Goal: Task Accomplishment & Management: Use online tool/utility

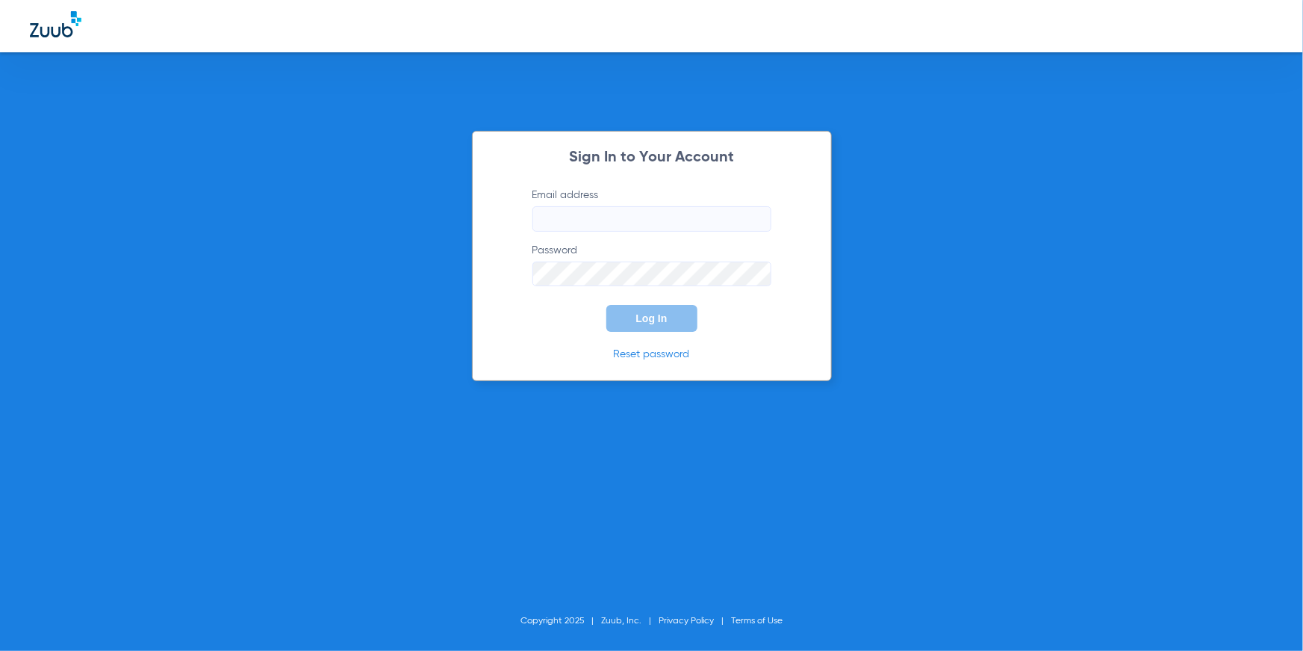
click at [544, 225] on input "Email address" at bounding box center [652, 218] width 239 height 25
type input "[EMAIL_ADDRESS][DOMAIN_NAME]"
click at [642, 311] on button "Log In" at bounding box center [651, 318] width 91 height 27
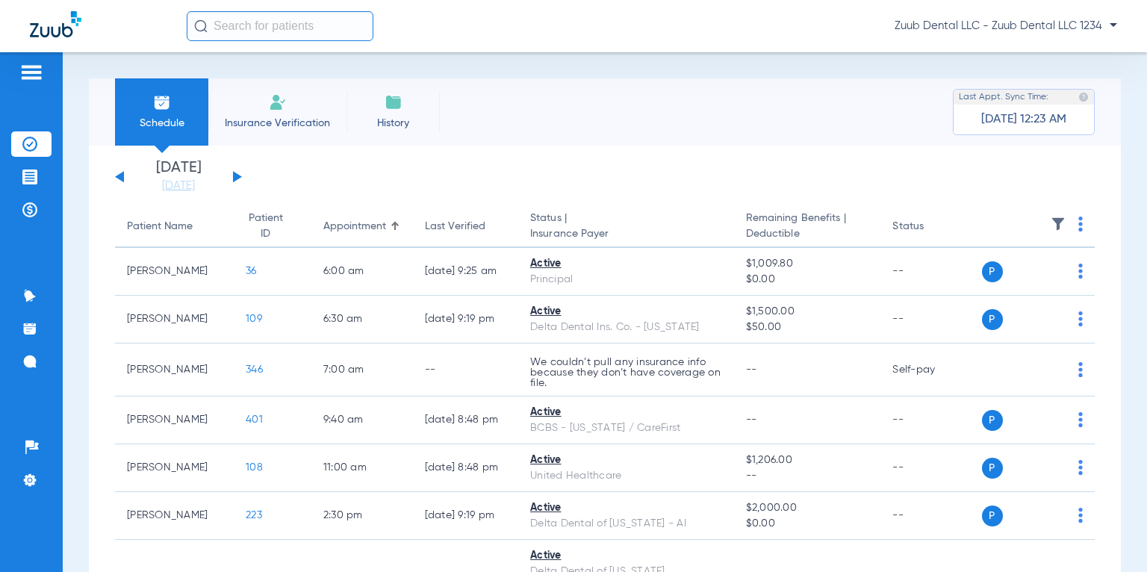
click at [268, 116] on span "Insurance Verification" at bounding box center [278, 123] width 116 height 15
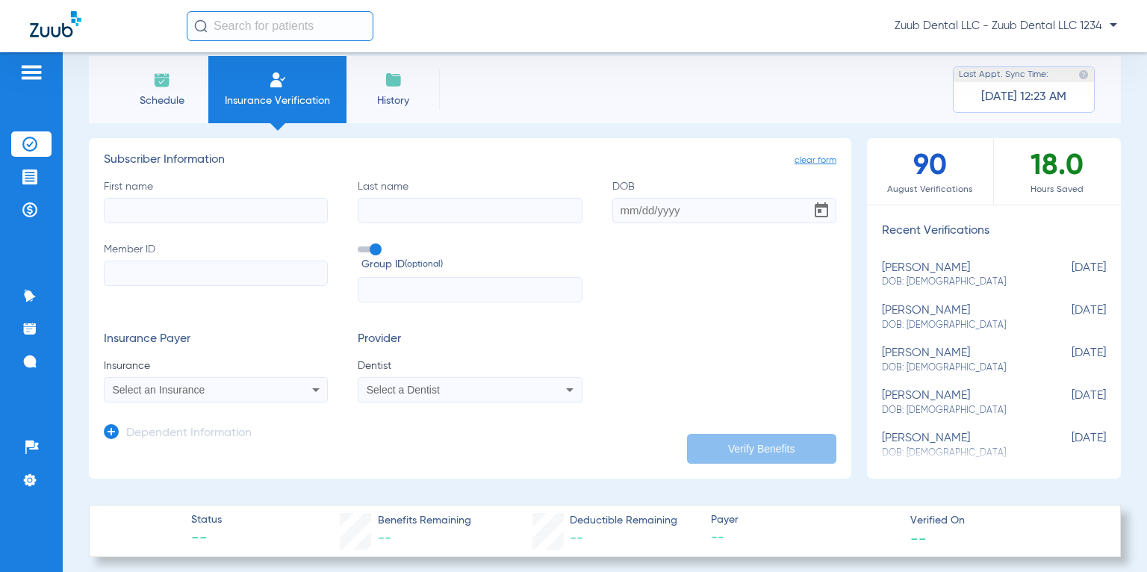
scroll to position [30, 0]
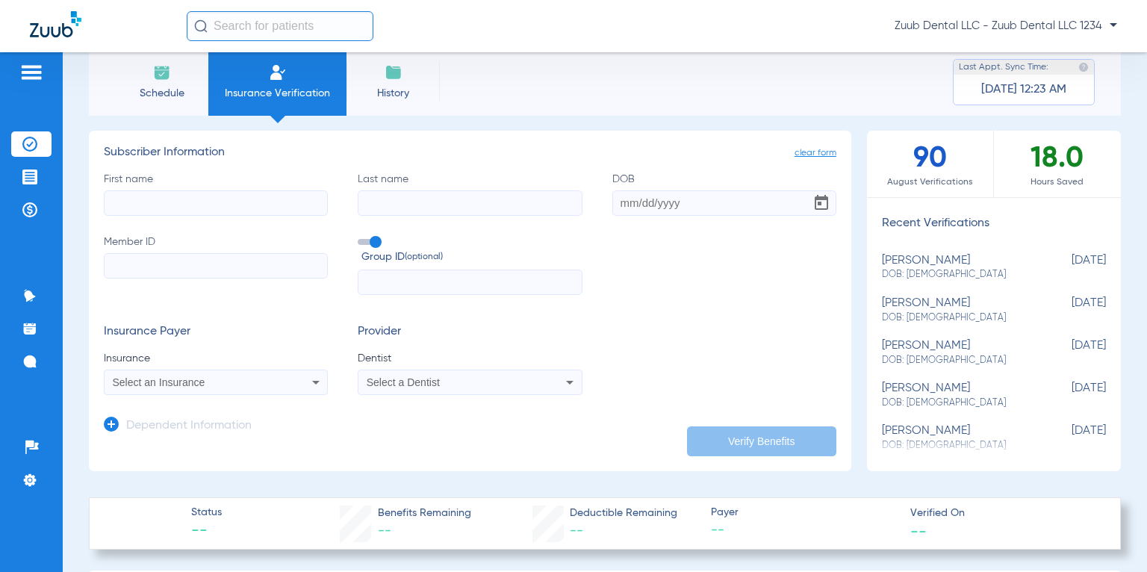
click at [167, 193] on input "First name" at bounding box center [216, 202] width 224 height 25
click at [916, 305] on div "[PERSON_NAME] DOB: [DEMOGRAPHIC_DATA]" at bounding box center [956, 311] width 149 height 28
type input "[PERSON_NAME]"
type input "[DATE]"
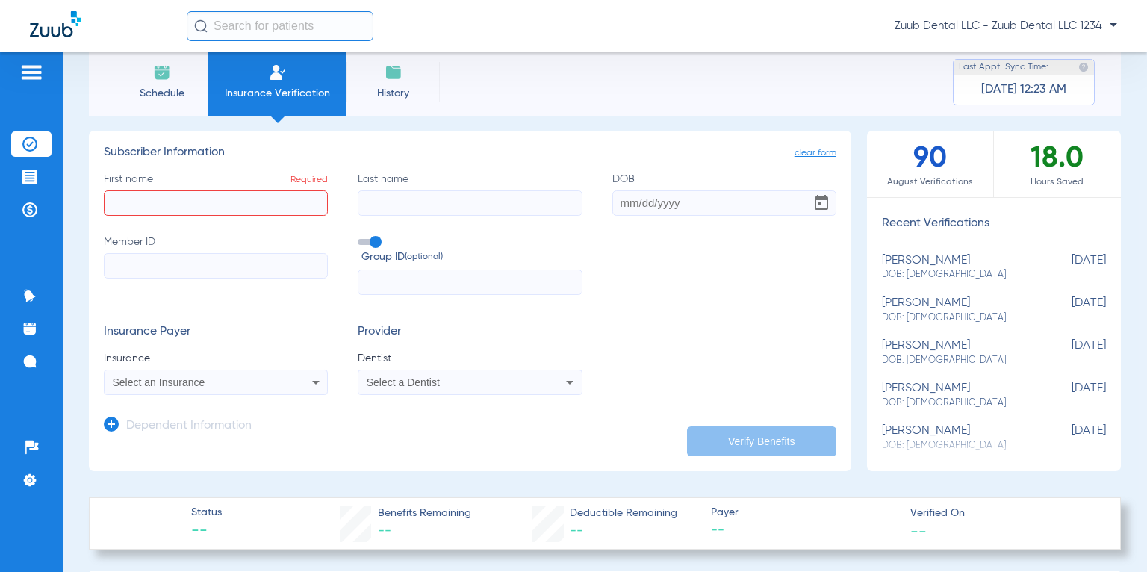
type input "967366745"
type input "1055942"
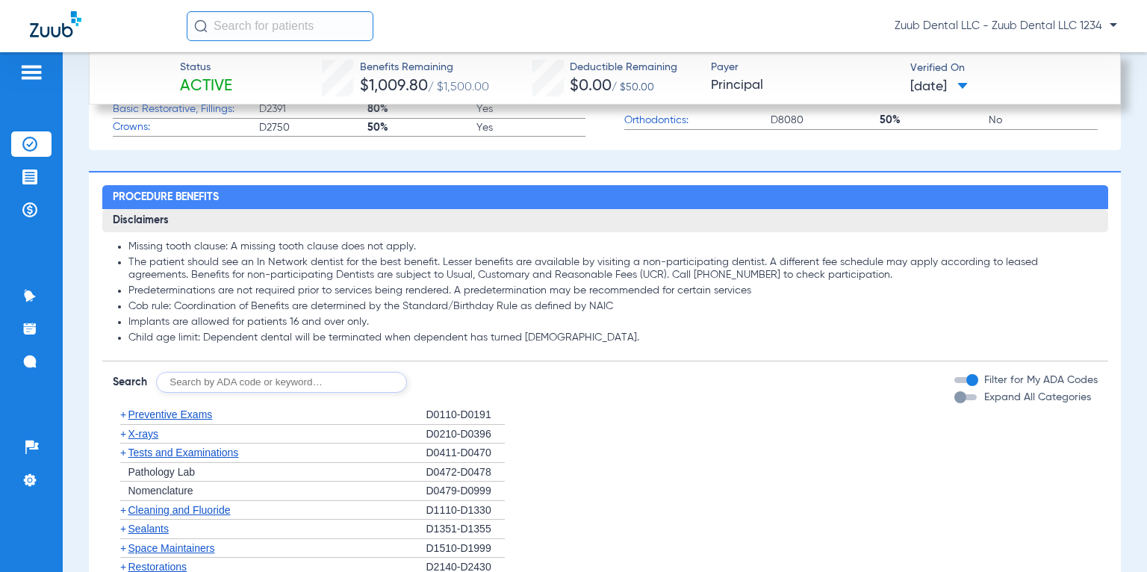
scroll to position [1210, 0]
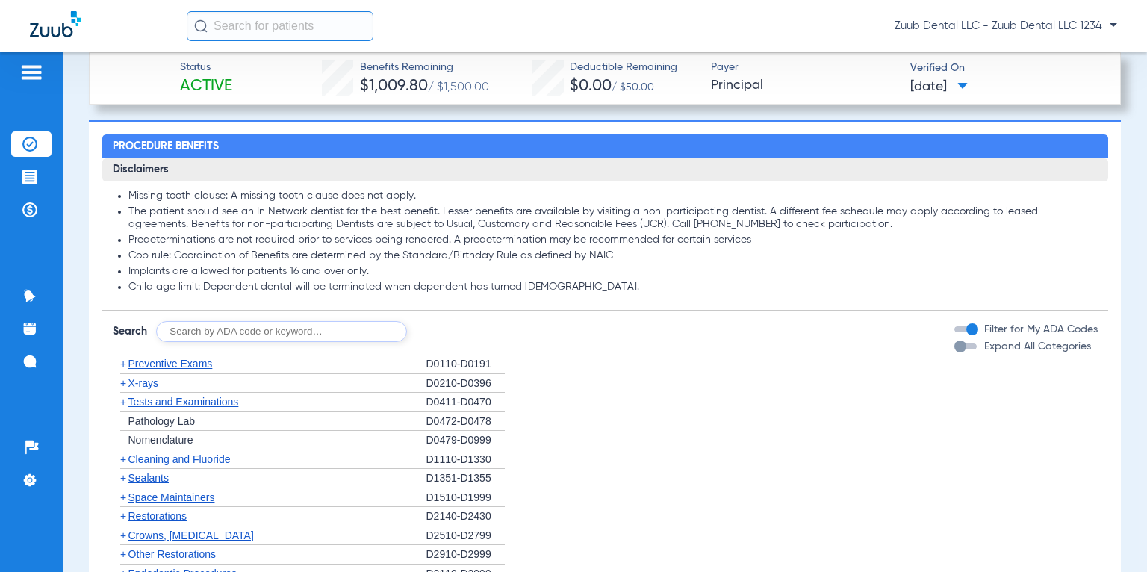
click at [39, 145] on li "Insurance Verification" at bounding box center [31, 143] width 40 height 25
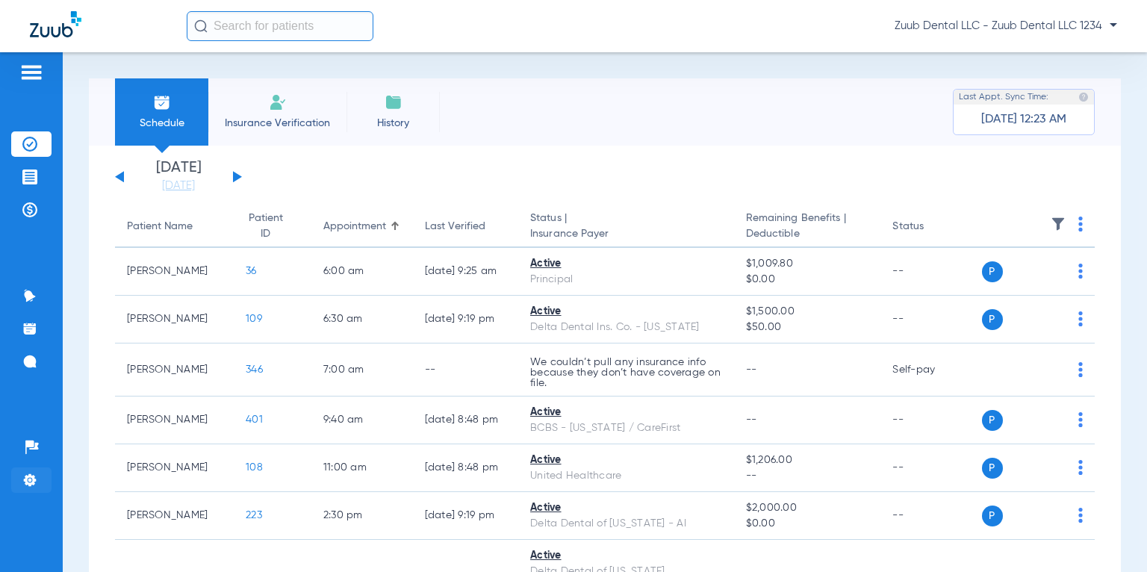
click at [31, 477] on img at bounding box center [29, 480] width 15 height 15
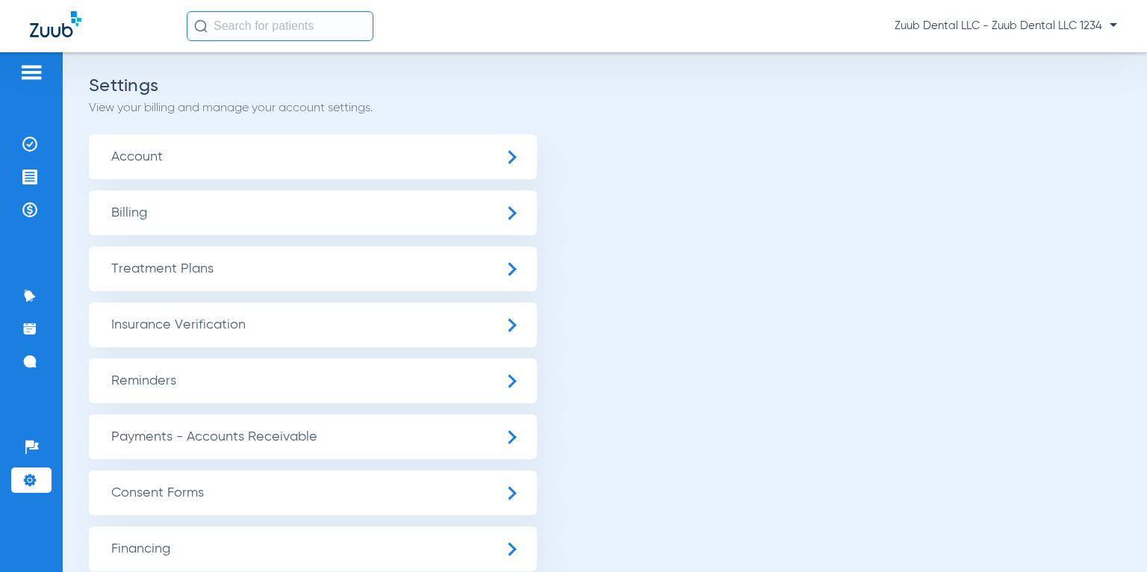
click at [181, 332] on span "Insurance Verification" at bounding box center [313, 324] width 448 height 45
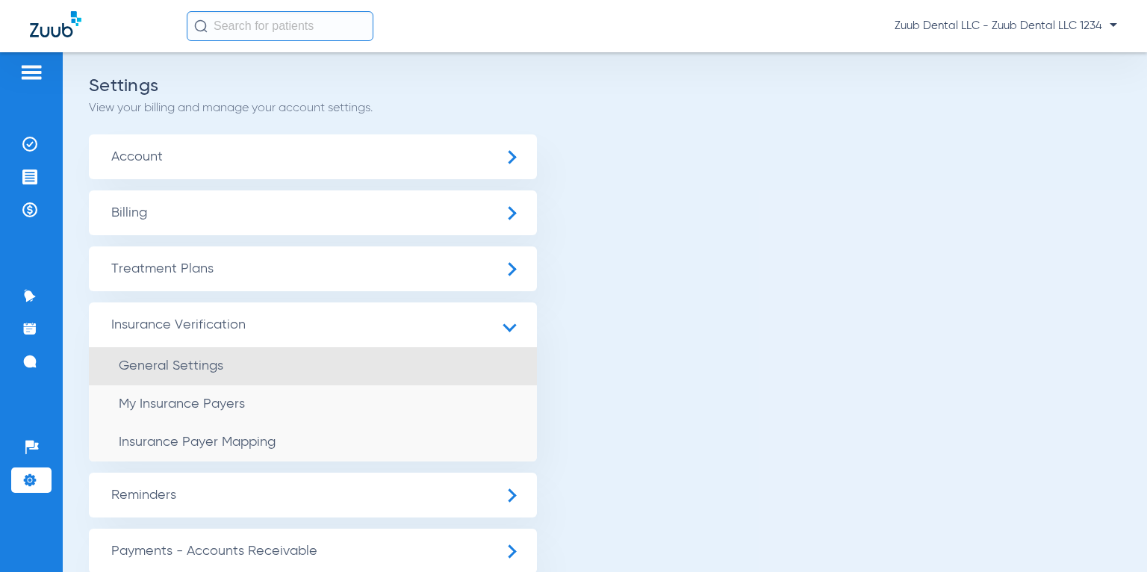
click at [179, 365] on span "General Settings" at bounding box center [171, 365] width 105 height 13
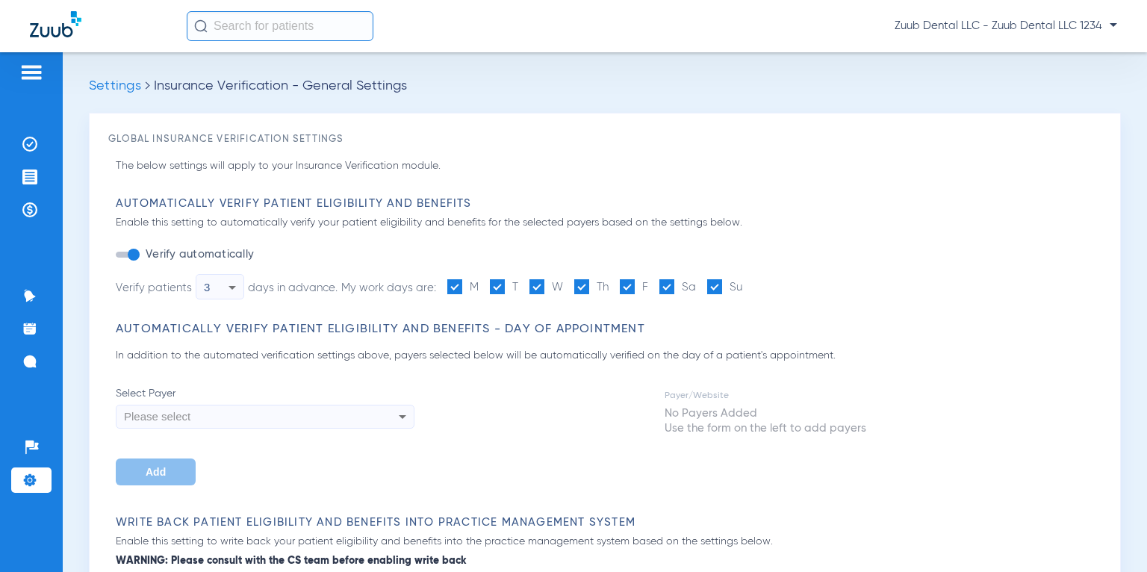
type input "1"
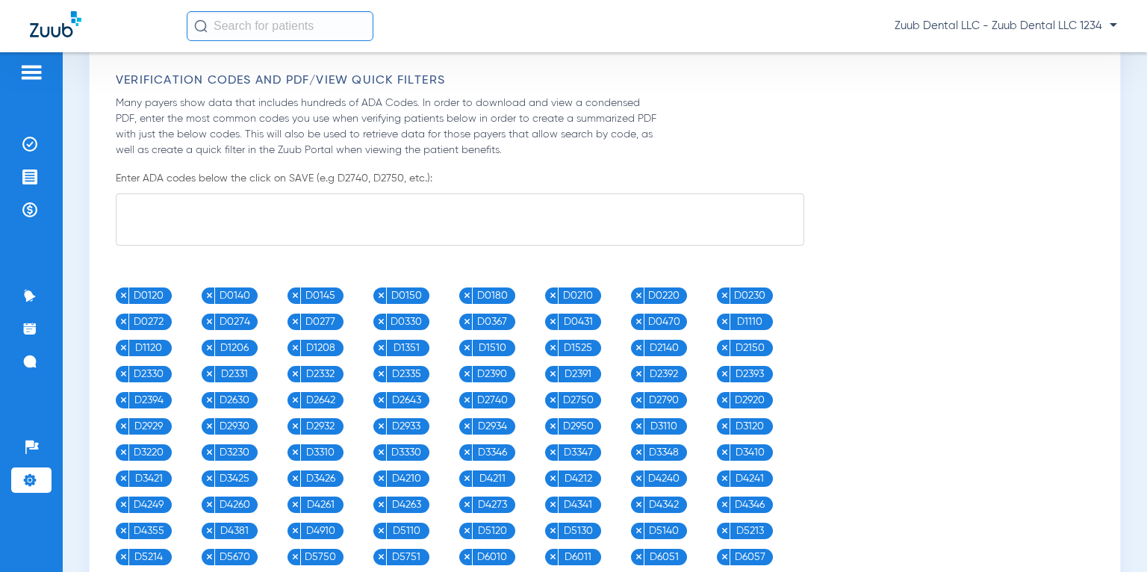
scroll to position [1534, 0]
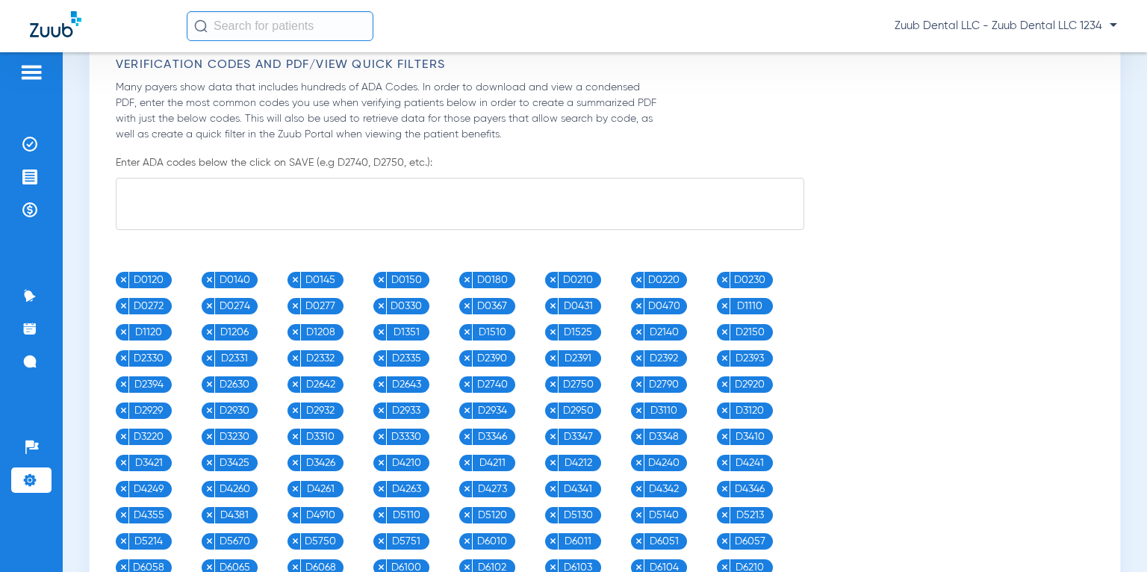
click at [217, 206] on textarea at bounding box center [460, 204] width 689 height 52
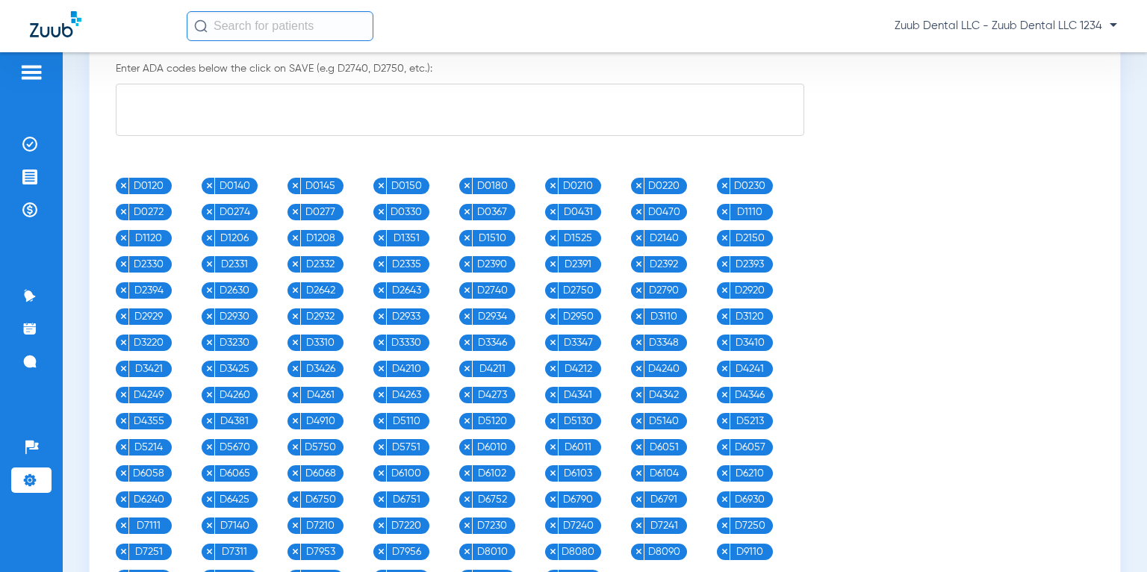
scroll to position [1613, 0]
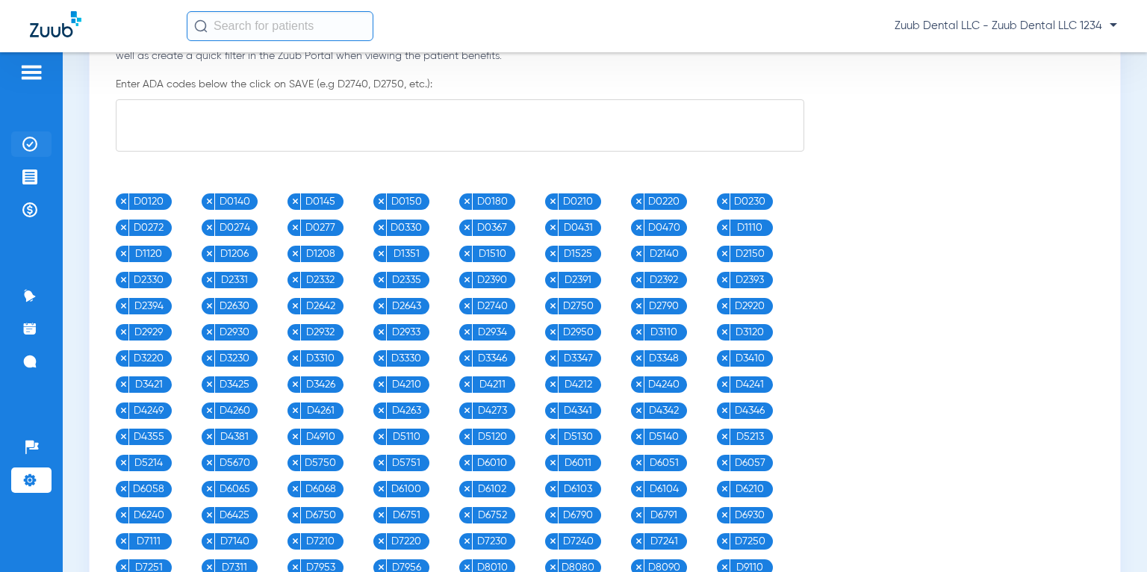
click at [42, 146] on li "Insurance Verification" at bounding box center [31, 143] width 40 height 25
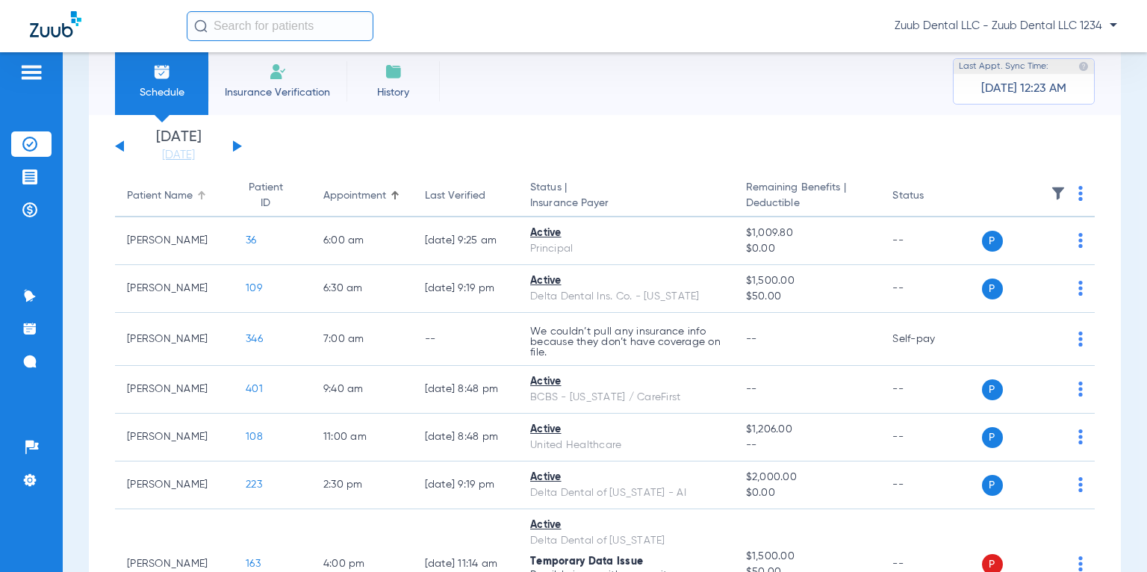
scroll to position [23, 0]
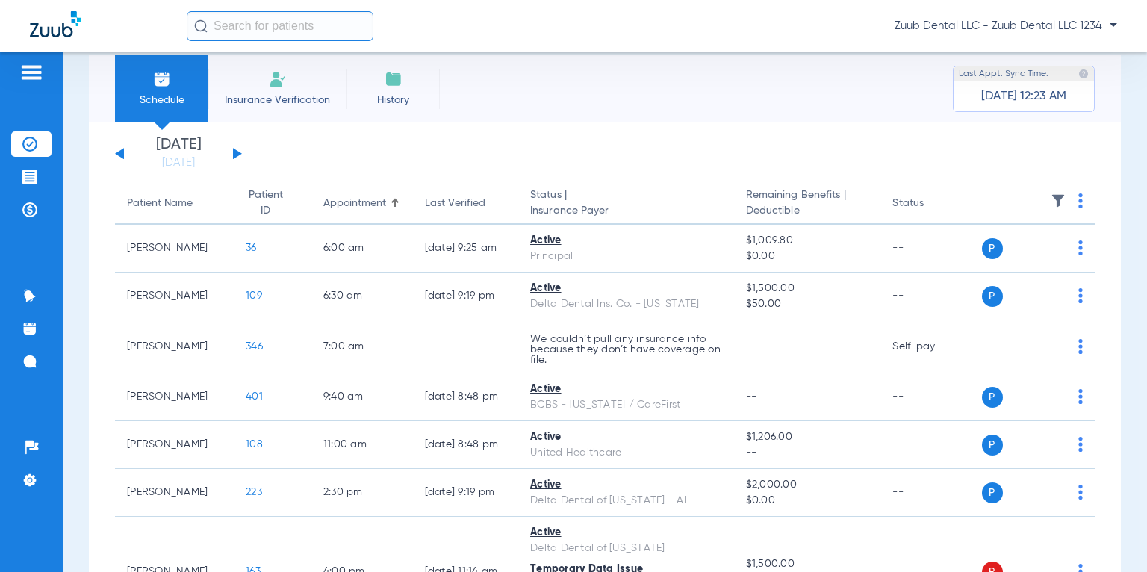
drag, startPoint x: 136, startPoint y: 195, endPoint x: 323, endPoint y: 149, distance: 192.9
drag, startPoint x: 305, startPoint y: 200, endPoint x: 381, endPoint y: 151, distance: 90.1
click at [381, 151] on app-single-date-navigator "[DATE] [DATE] [DATE] [DATE] [DATE] [DATE] [DATE] [DATE] [DATE] [DATE] [DATE] [D…" at bounding box center [605, 153] width 980 height 33
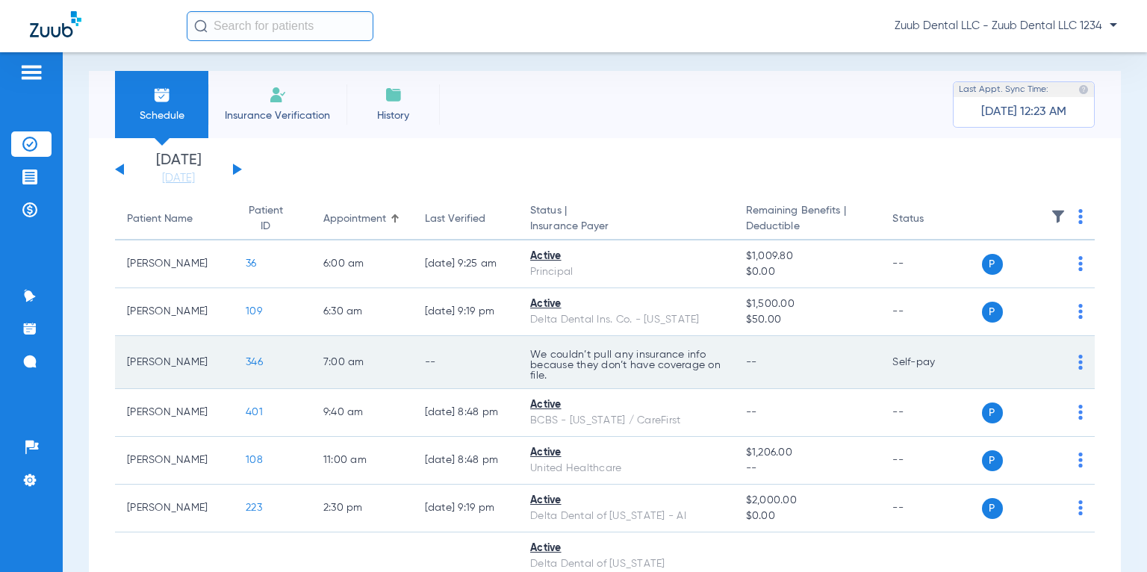
scroll to position [0, 0]
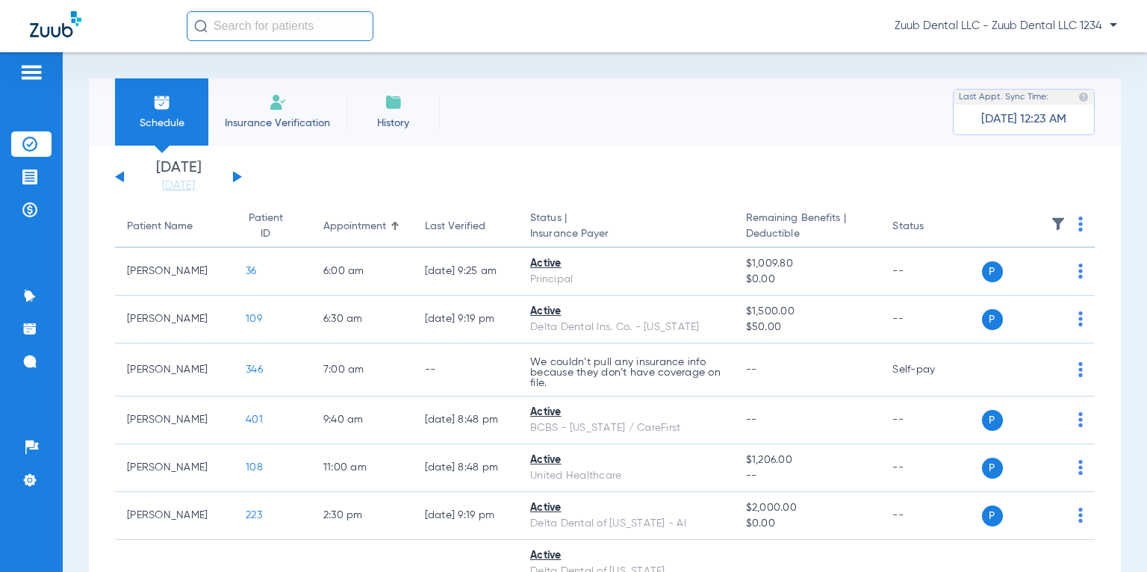
drag, startPoint x: 517, startPoint y: 218, endPoint x: 608, endPoint y: 229, distance: 91.8
click at [608, 229] on th "Status | Insurance Payer" at bounding box center [626, 227] width 216 height 42
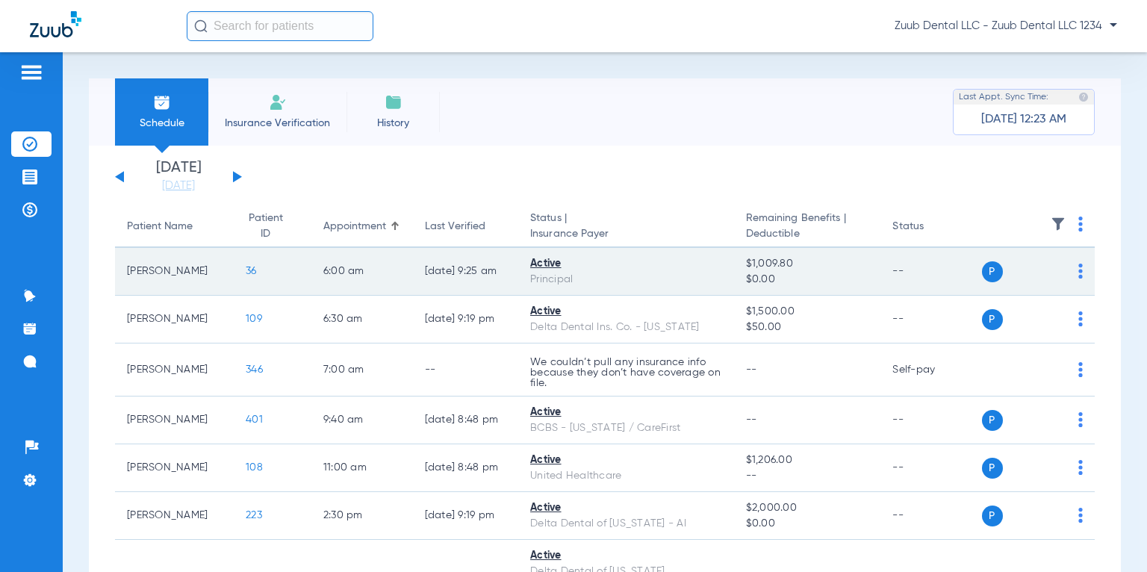
drag, startPoint x: 527, startPoint y: 261, endPoint x: 575, endPoint y: 280, distance: 51.6
click at [575, 280] on td "Active Principal" at bounding box center [626, 272] width 216 height 48
drag, startPoint x: 730, startPoint y: 264, endPoint x: 801, endPoint y: 276, distance: 71.1
click at [801, 276] on td "$1,009.80 $0.00" at bounding box center [807, 272] width 147 height 48
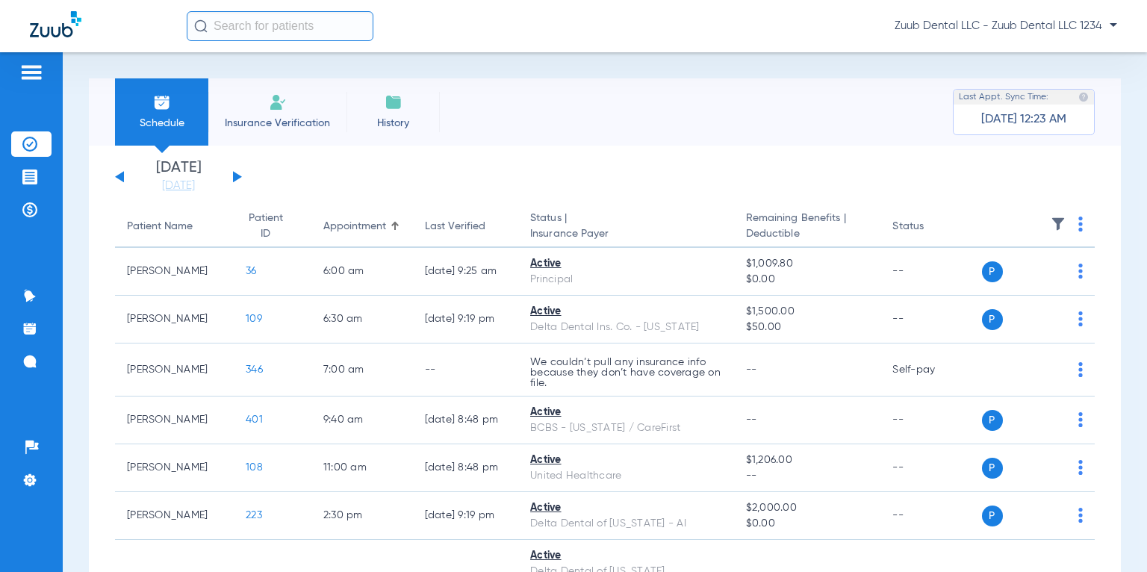
click at [819, 185] on app-single-date-navigator "[DATE] [DATE] [DATE] [DATE] [DATE] [DATE] [DATE] [DATE] [DATE] [DATE] [DATE] [D…" at bounding box center [605, 177] width 980 height 33
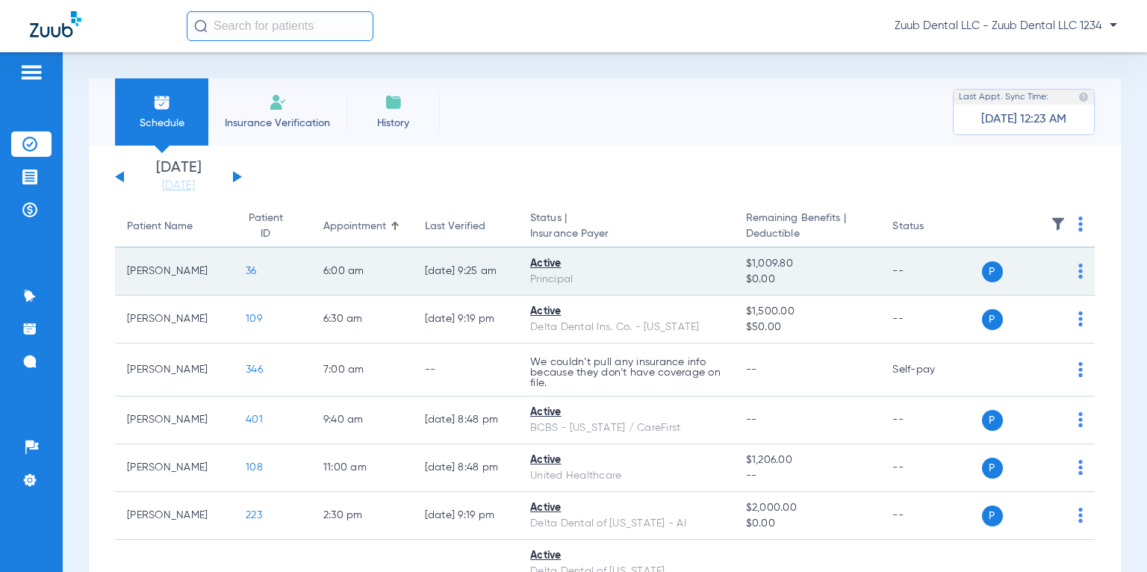
click at [246, 269] on span "36" at bounding box center [251, 271] width 11 height 10
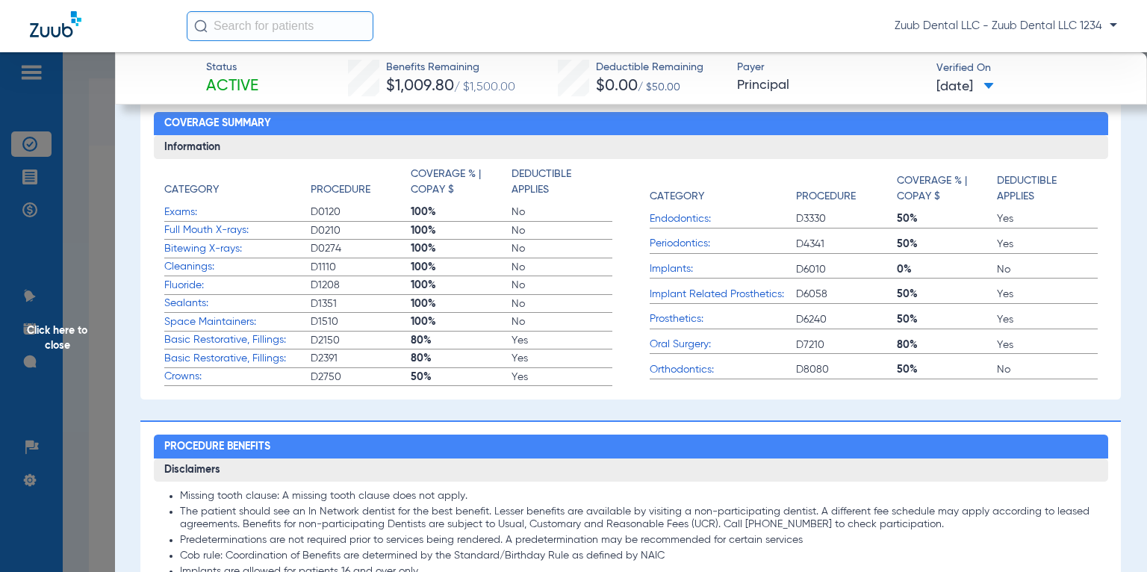
scroll to position [450, 0]
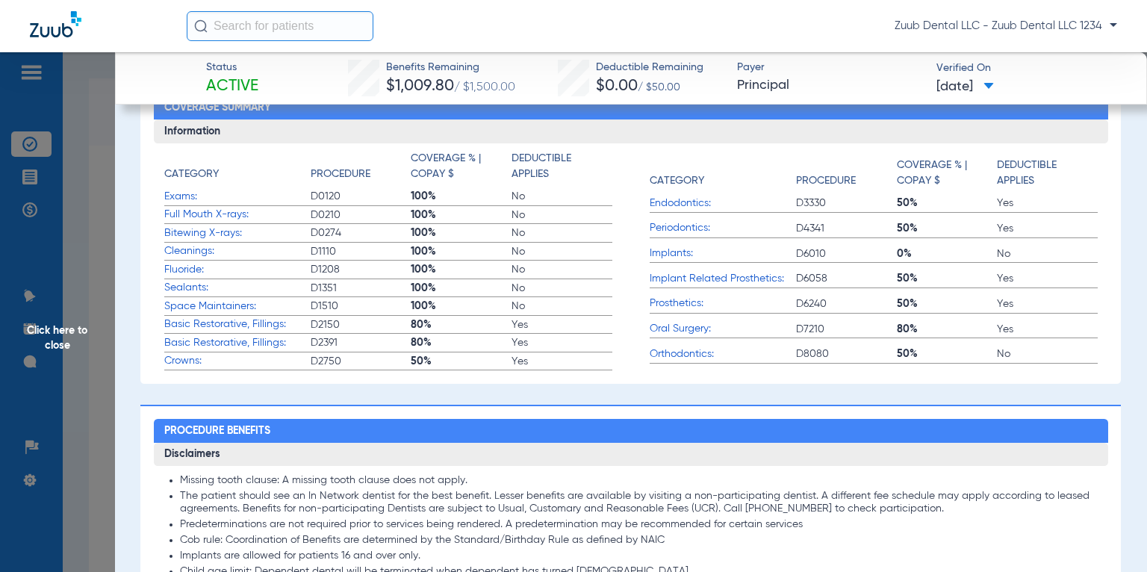
click at [55, 339] on span "Click here to close" at bounding box center [57, 338] width 115 height 572
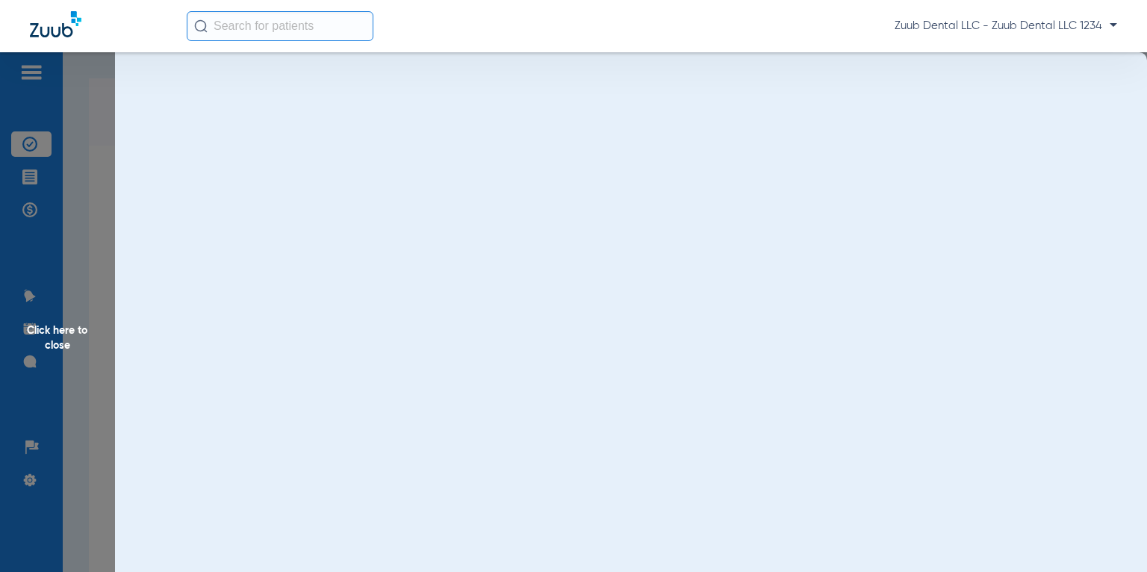
scroll to position [0, 0]
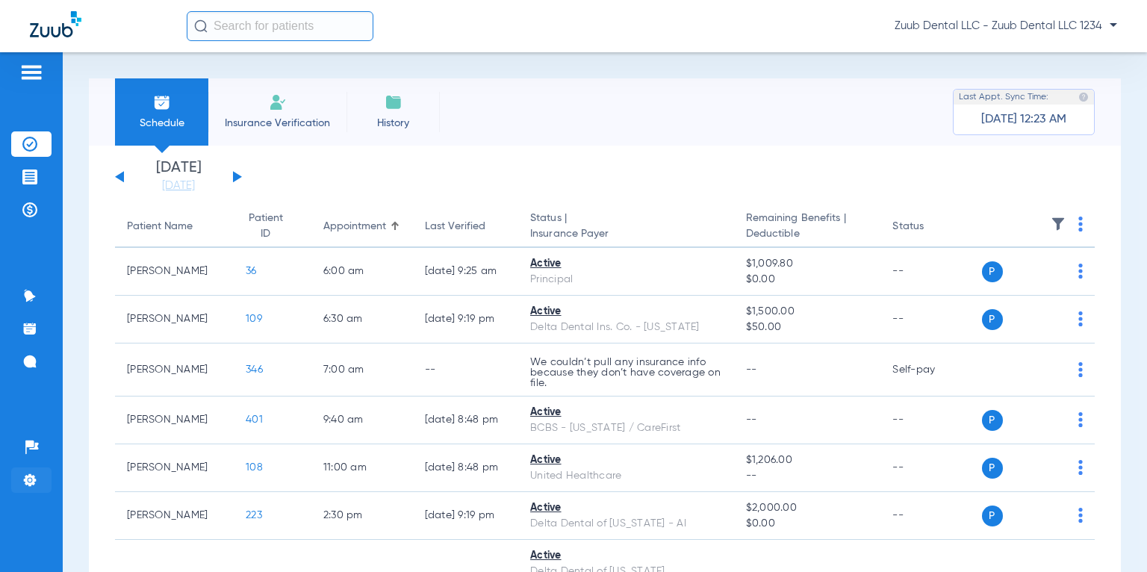
click at [35, 476] on img at bounding box center [29, 480] width 15 height 15
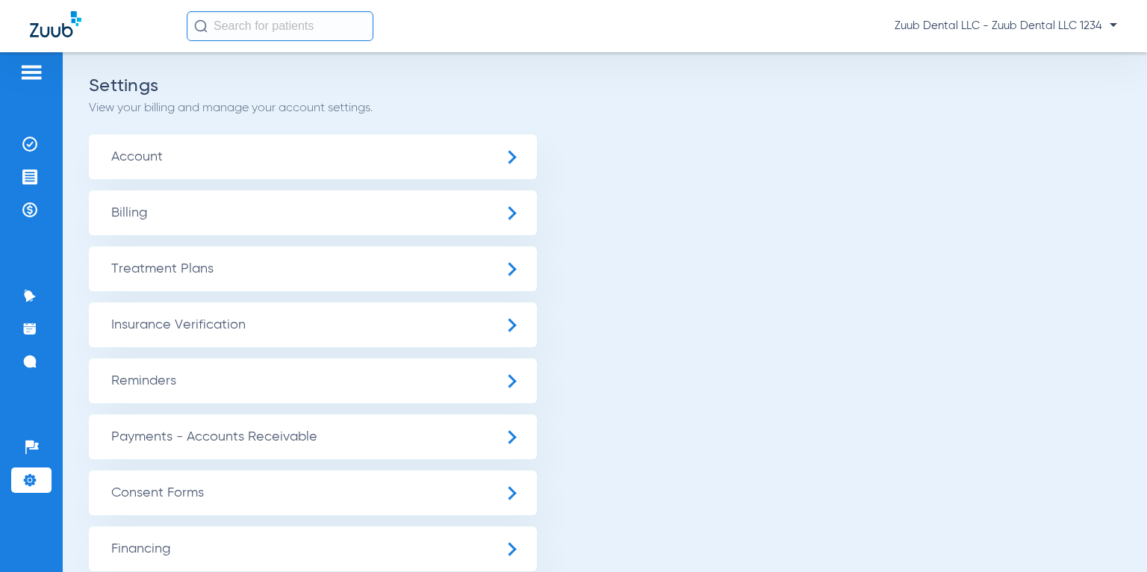
click at [164, 328] on span "Insurance Verification" at bounding box center [313, 324] width 448 height 45
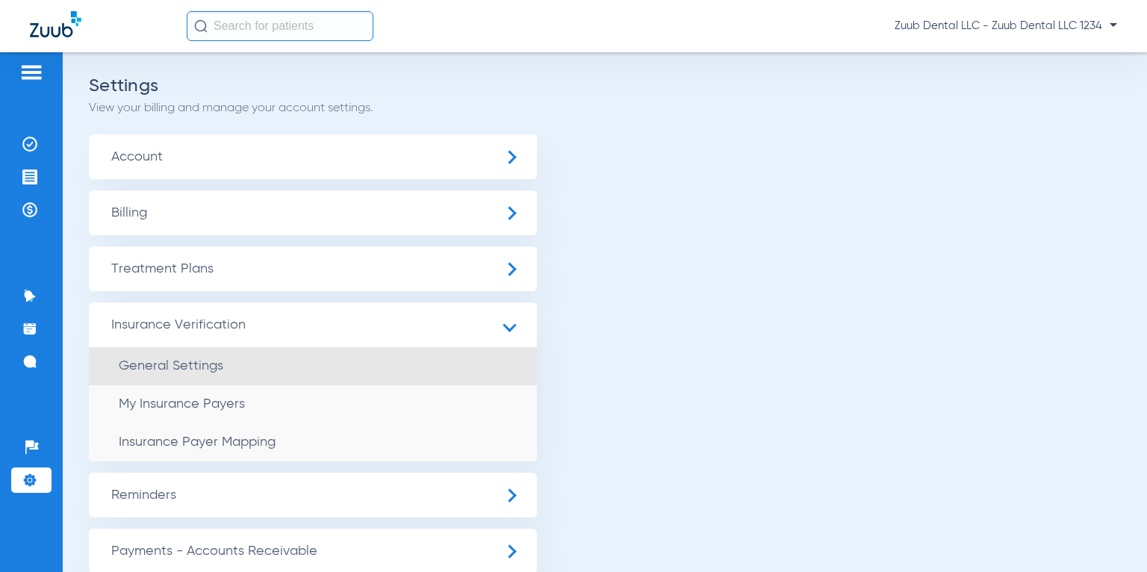
click at [170, 370] on span "General Settings" at bounding box center [171, 365] width 105 height 13
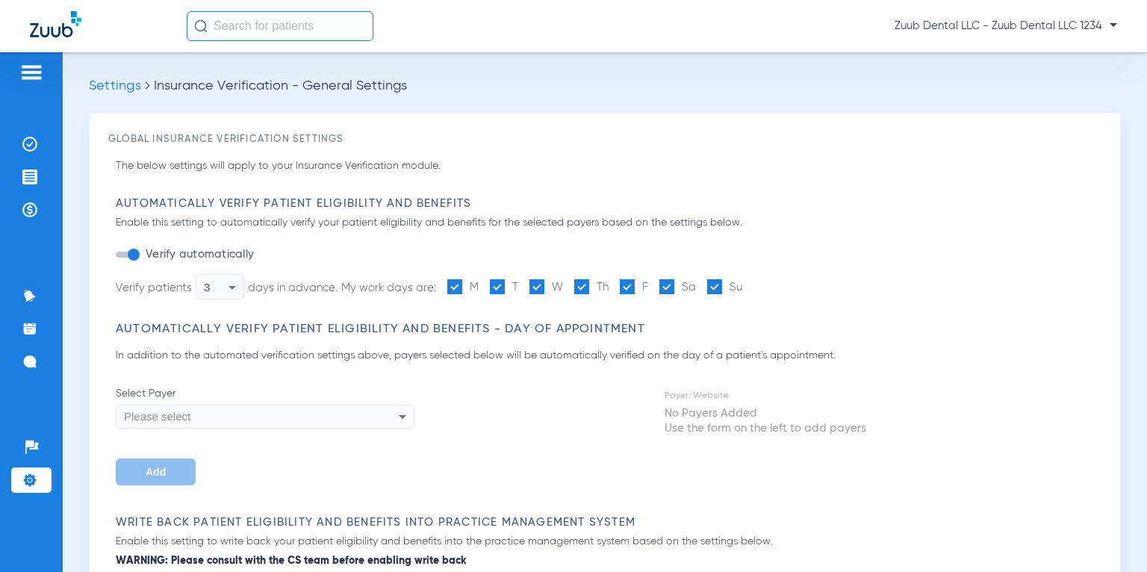
type input "1"
click at [238, 284] on icon at bounding box center [232, 288] width 18 height 18
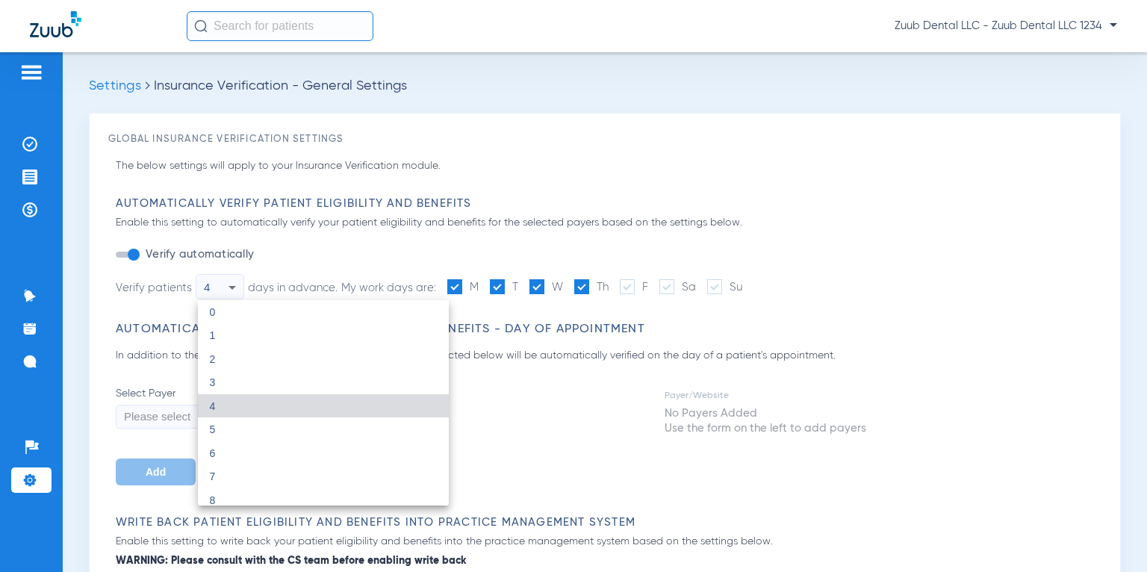
click at [303, 265] on div at bounding box center [573, 286] width 1147 height 572
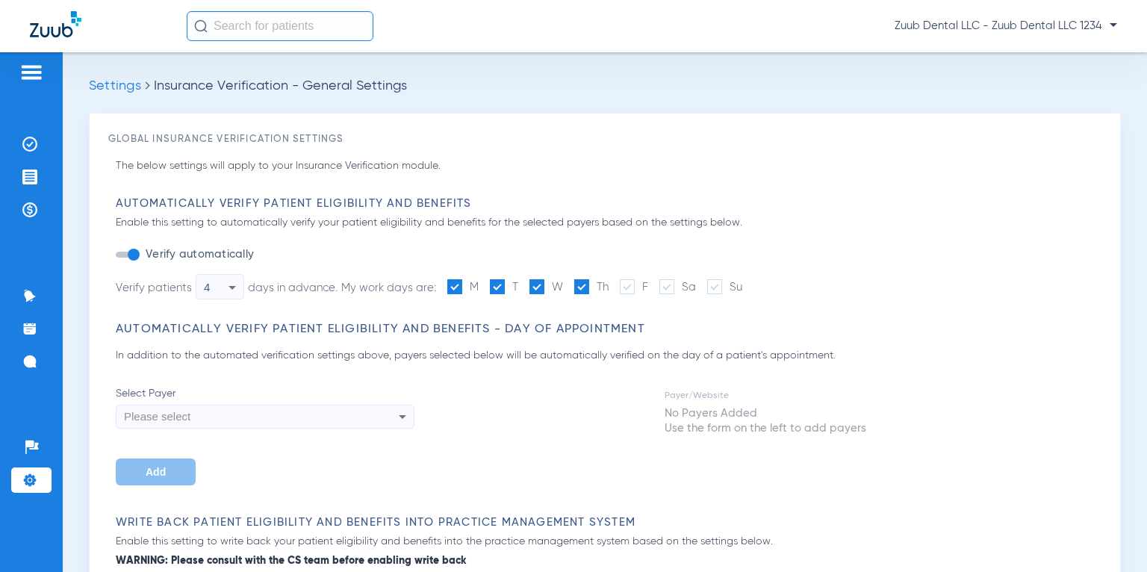
drag, startPoint x: 344, startPoint y: 288, endPoint x: 439, endPoint y: 285, distance: 95.7
click at [439, 285] on li "Verify patients 4 days in advance. My work days are: M T W Th F Sa Su" at bounding box center [429, 286] width 627 height 25
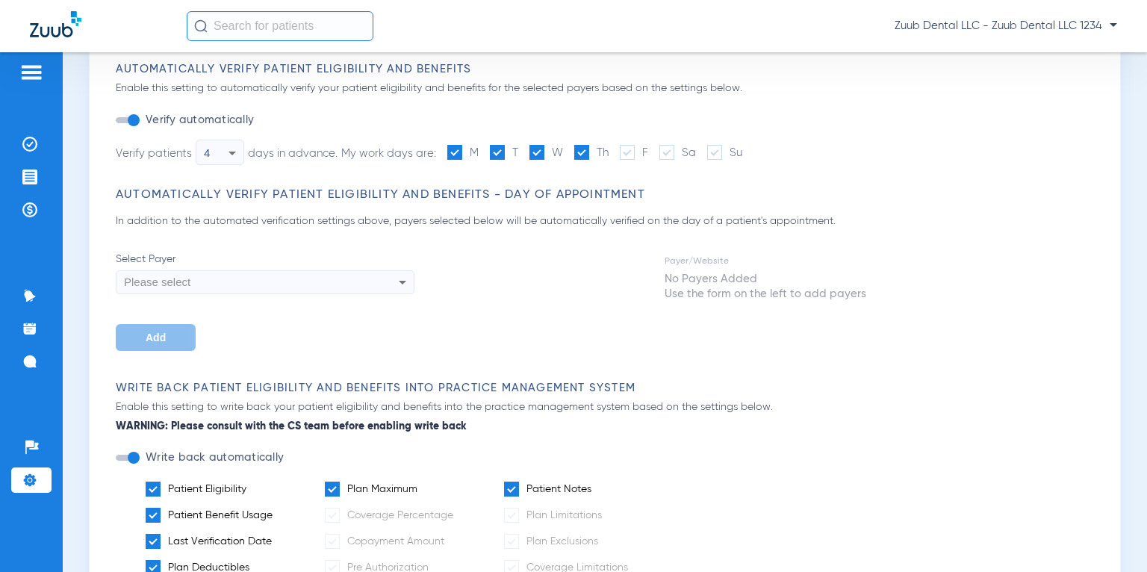
scroll to position [142, 0]
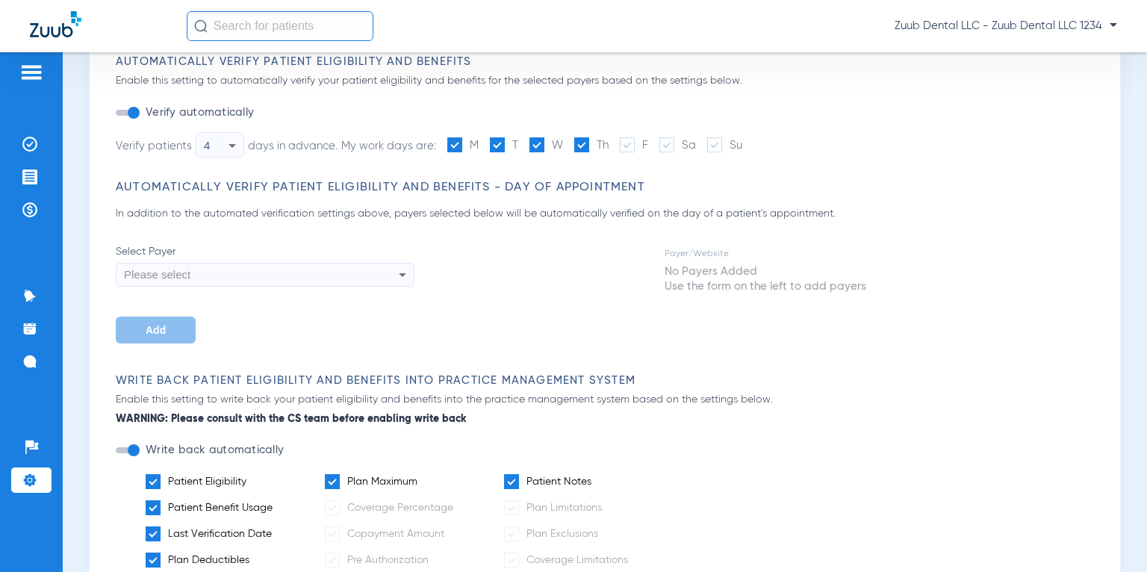
click at [280, 270] on div "Please select" at bounding box center [237, 274] width 226 height 25
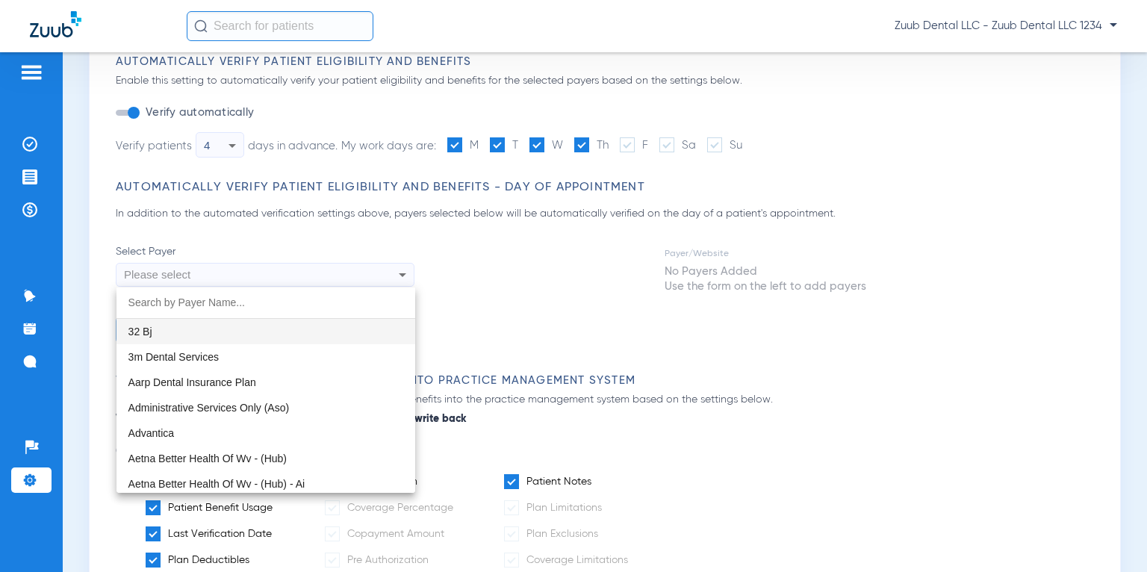
click at [520, 294] on div at bounding box center [573, 286] width 1147 height 572
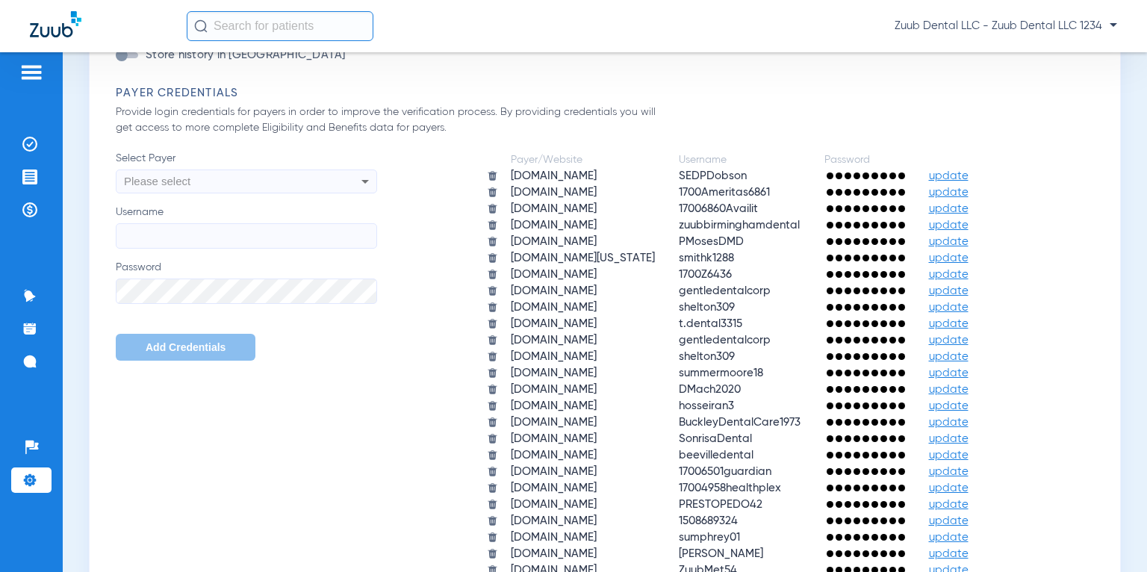
scroll to position [893, 0]
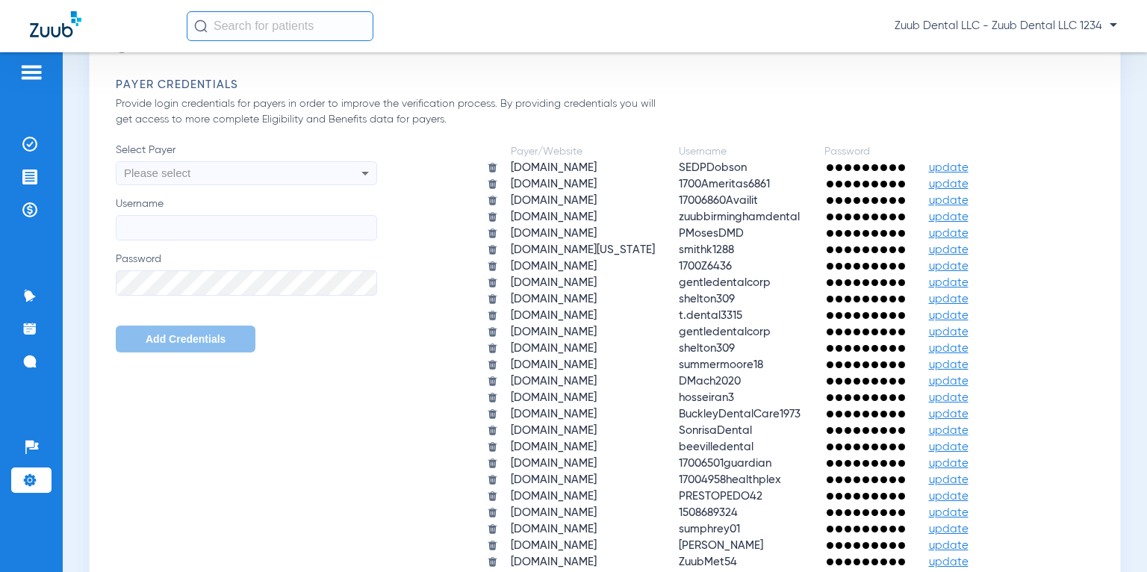
drag, startPoint x: 110, startPoint y: 87, endPoint x: 240, endPoint y: 83, distance: 130.0
click at [240, 83] on div "The below settings will apply to your Insurance Verification module. Automatica…" at bounding box center [604, 492] width 993 height 2454
click at [240, 83] on h3 "Payer Credentials" at bounding box center [609, 85] width 986 height 15
click at [38, 143] on li "Insurance Verification" at bounding box center [31, 143] width 40 height 25
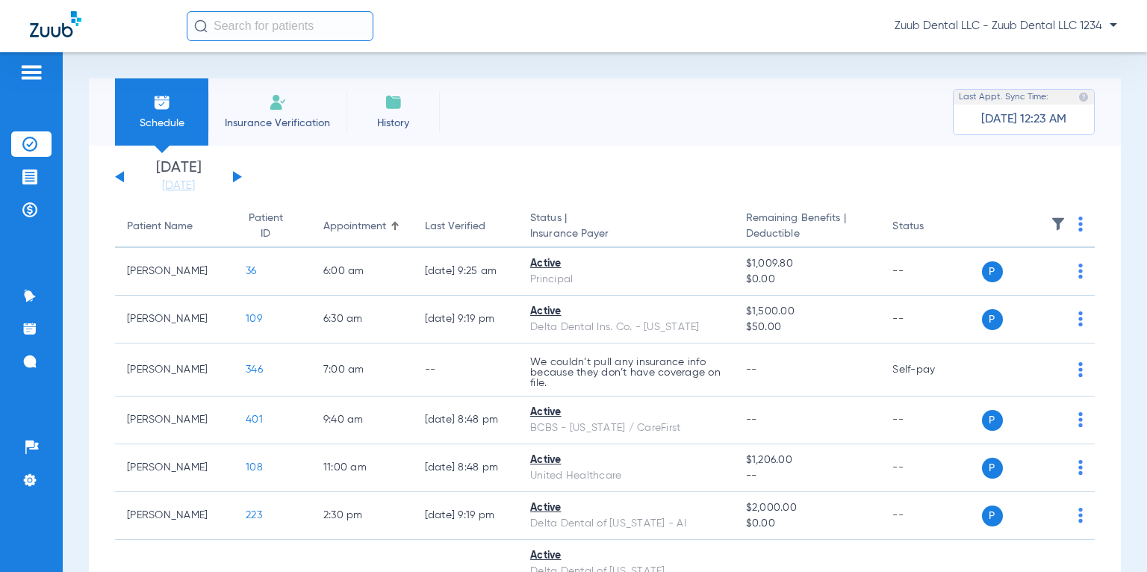
drag, startPoint x: 122, startPoint y: 214, endPoint x: 987, endPoint y: 235, distance: 864.4
click at [987, 235] on tr "Patient Name Patient ID Appointment Last Verified Status | Insurance Payer Rema…" at bounding box center [605, 227] width 980 height 42
click at [1079, 220] on img at bounding box center [1081, 224] width 4 height 15
click at [818, 168] on div at bounding box center [573, 286] width 1147 height 572
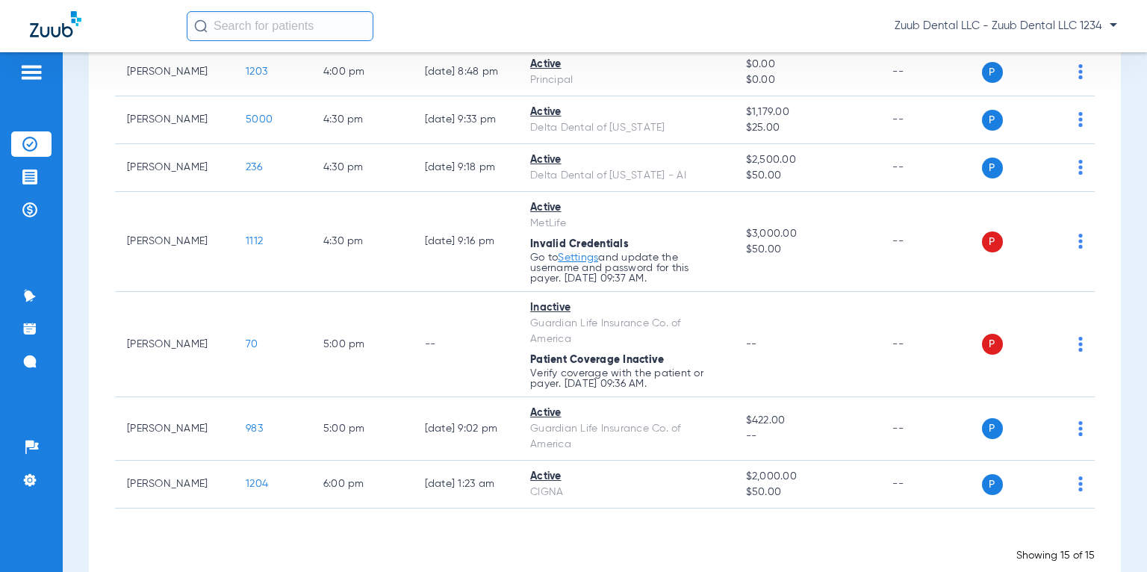
scroll to position [679, 0]
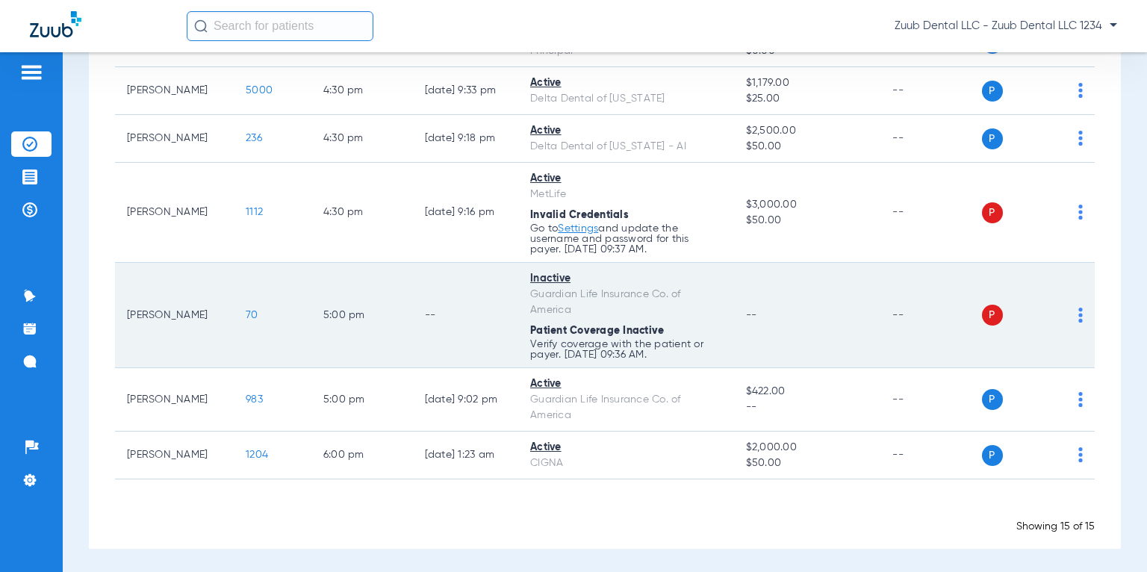
click at [1079, 311] on img at bounding box center [1081, 315] width 4 height 15
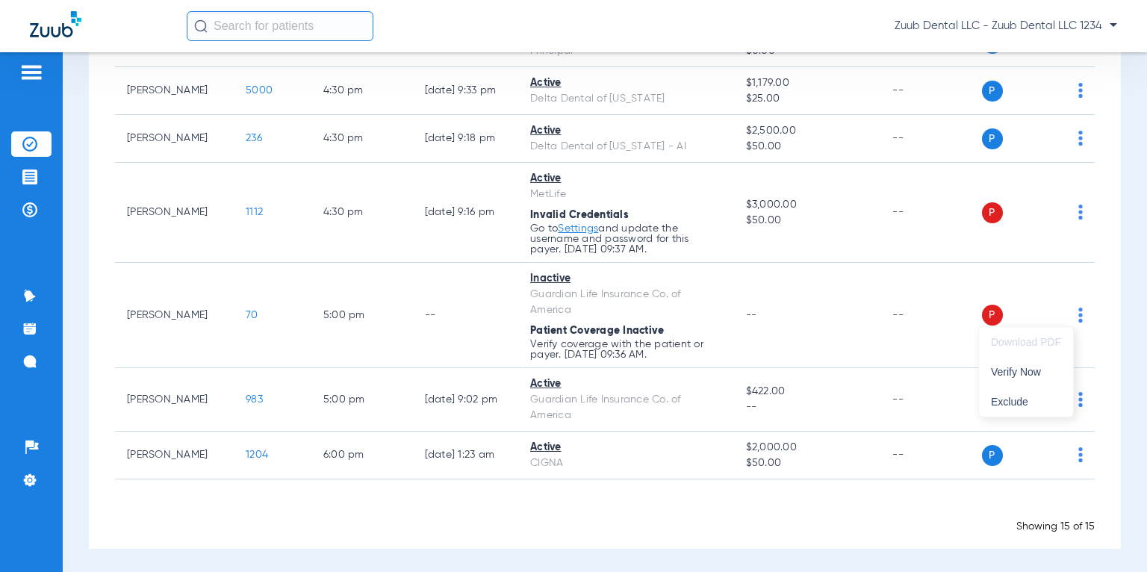
click at [1125, 356] on div at bounding box center [573, 286] width 1147 height 572
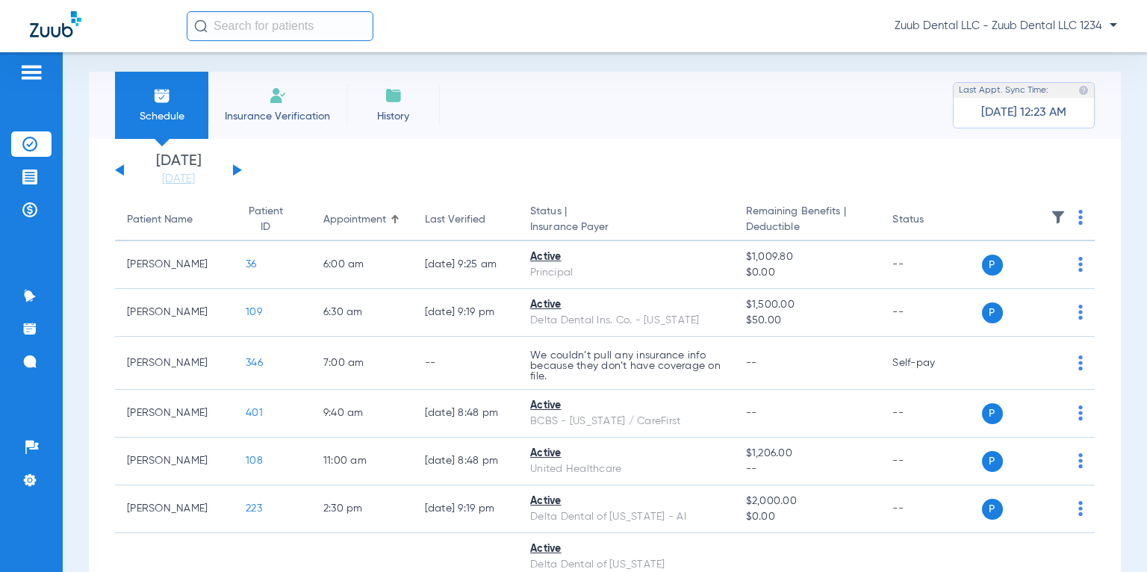
scroll to position [0, 0]
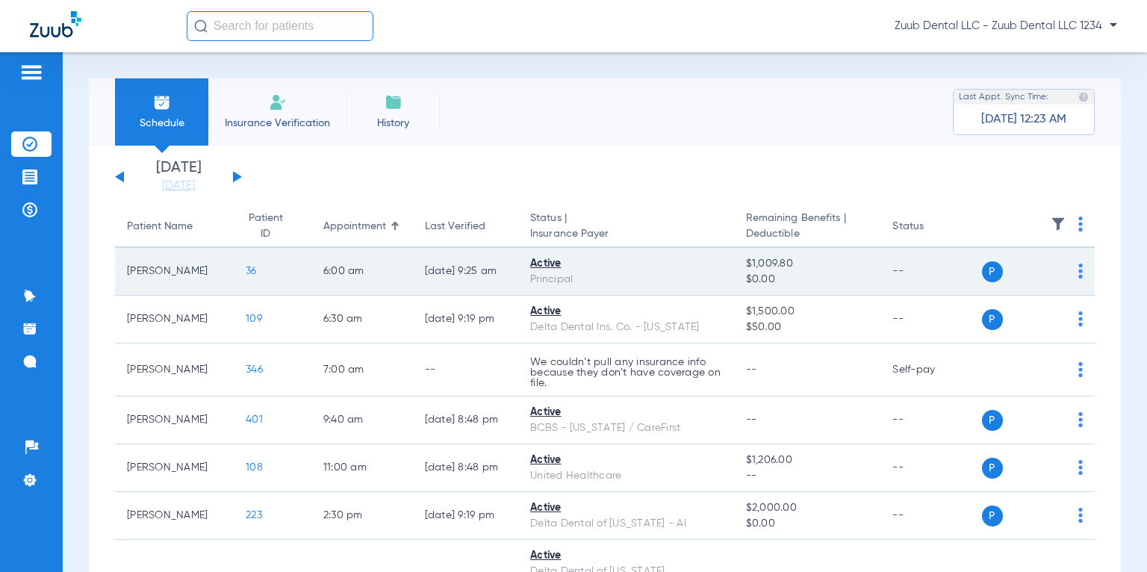
click at [236, 264] on td "36" at bounding box center [273, 272] width 78 height 48
click at [246, 267] on span "36" at bounding box center [251, 271] width 11 height 10
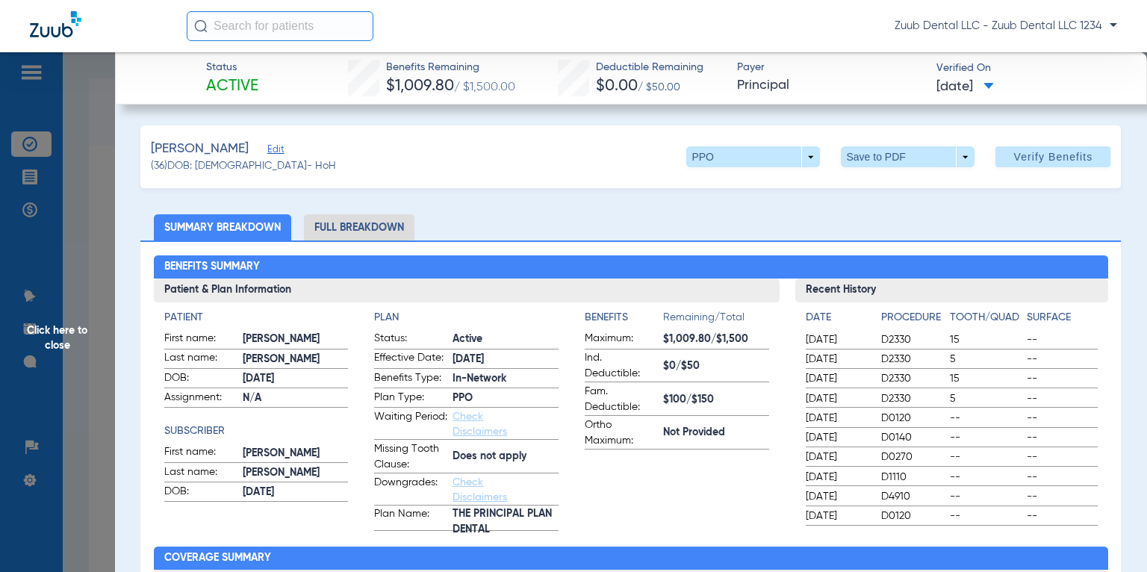
drag, startPoint x: 195, startPoint y: 90, endPoint x: 291, endPoint y: 86, distance: 96.5
click at [291, 86] on div "Status Active Benefits Remaining $1,009.80 / $1,500.00 Deductible Remaining $0.…" at bounding box center [631, 78] width 1032 height 52
drag, startPoint x: 333, startPoint y: 77, endPoint x: 522, endPoint y: 81, distance: 189.0
click at [522, 81] on div "Status Active Benefits Remaining $1,009.80 / $1,500.00 Deductible Remaining $0.…" at bounding box center [631, 78] width 1032 height 52
drag, startPoint x: 544, startPoint y: 83, endPoint x: 704, endPoint y: 87, distance: 159.9
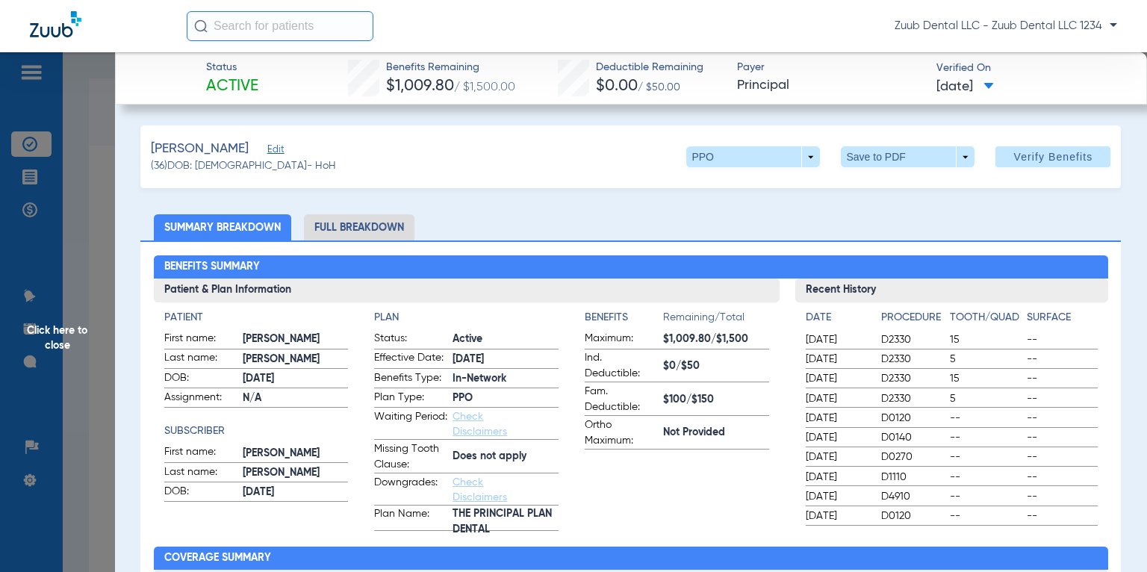
click at [704, 87] on div "Status Active Benefits Remaining $1,009.80 / $1,500.00 Deductible Remaining $0.…" at bounding box center [631, 78] width 1032 height 52
drag, startPoint x: 725, startPoint y: 86, endPoint x: 792, endPoint y: 86, distance: 67.2
click at [792, 86] on div "Status Active Benefits Remaining $1,009.80 / $1,500.00 Deductible Remaining $0.…" at bounding box center [631, 78] width 1032 height 52
click at [801, 152] on span at bounding box center [753, 156] width 134 height 21
click at [560, 168] on div at bounding box center [573, 286] width 1147 height 572
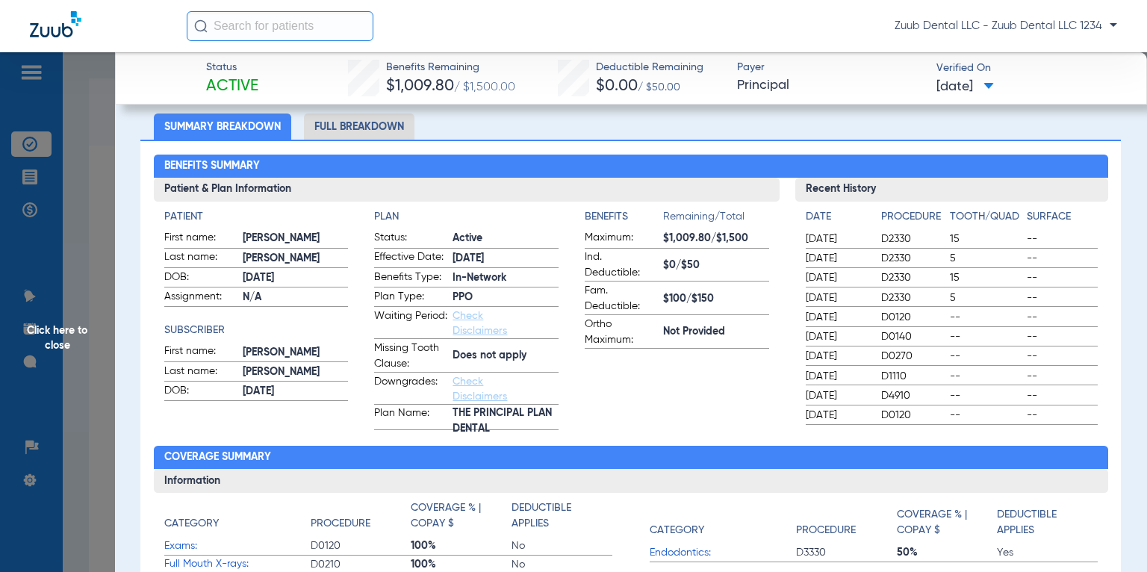
scroll to position [108, 0]
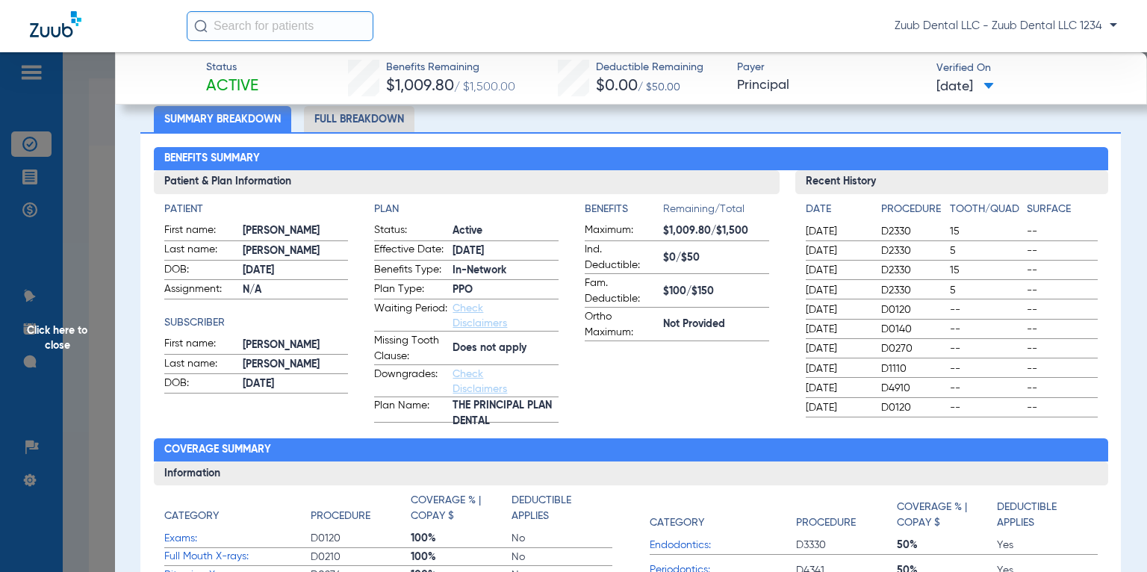
drag, startPoint x: 161, startPoint y: 205, endPoint x: 232, endPoint y: 208, distance: 71.0
click at [232, 208] on div "Patient First name: [PERSON_NAME] Last name: [PERSON_NAME]: [DEMOGRAPHIC_DATA] …" at bounding box center [467, 308] width 626 height 229
drag, startPoint x: 170, startPoint y: 320, endPoint x: 243, endPoint y: 329, distance: 73.7
click at [243, 329] on h4 "Subscriber" at bounding box center [256, 323] width 184 height 16
drag, startPoint x: 369, startPoint y: 205, endPoint x: 417, endPoint y: 205, distance: 47.8
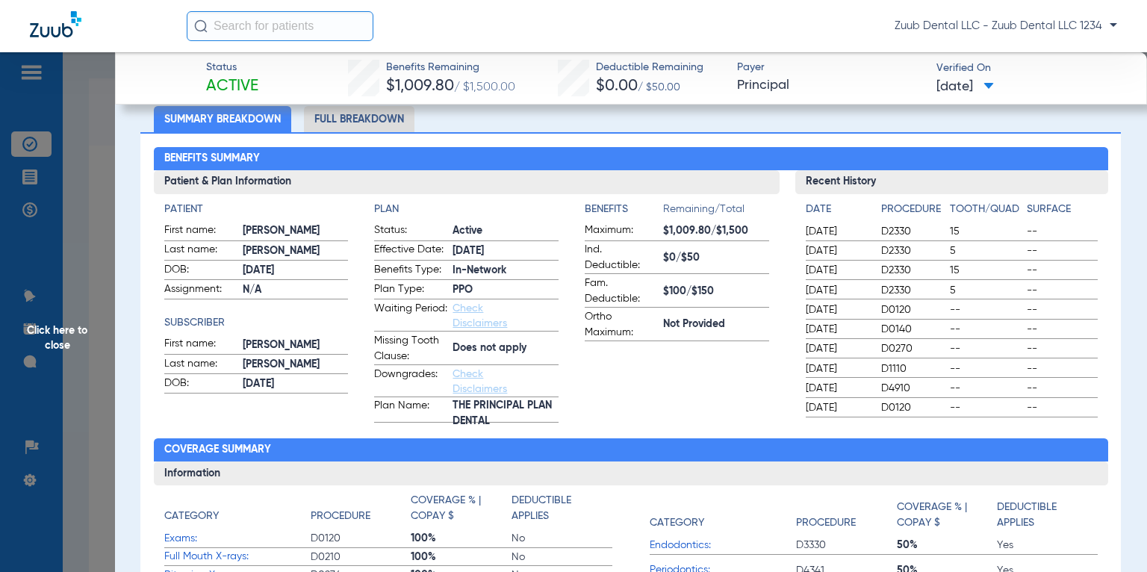
click at [417, 205] on app-patient-and-plan-information "Patient First name: [PERSON_NAME] Last name: [PERSON_NAME]: [DEMOGRAPHIC_DATA] …" at bounding box center [466, 312] width 605 height 221
drag, startPoint x: 538, startPoint y: 352, endPoint x: 447, endPoint y: 353, distance: 91.1
click at [447, 353] on label "Missing Tooth Clause: Does not apply" at bounding box center [466, 349] width 184 height 32
drag, startPoint x: 576, startPoint y: 200, endPoint x: 745, endPoint y: 318, distance: 206.0
click at [745, 318] on div "Patient First name: [PERSON_NAME] Last name: [PERSON_NAME]: [DEMOGRAPHIC_DATA] …" at bounding box center [467, 308] width 626 height 229
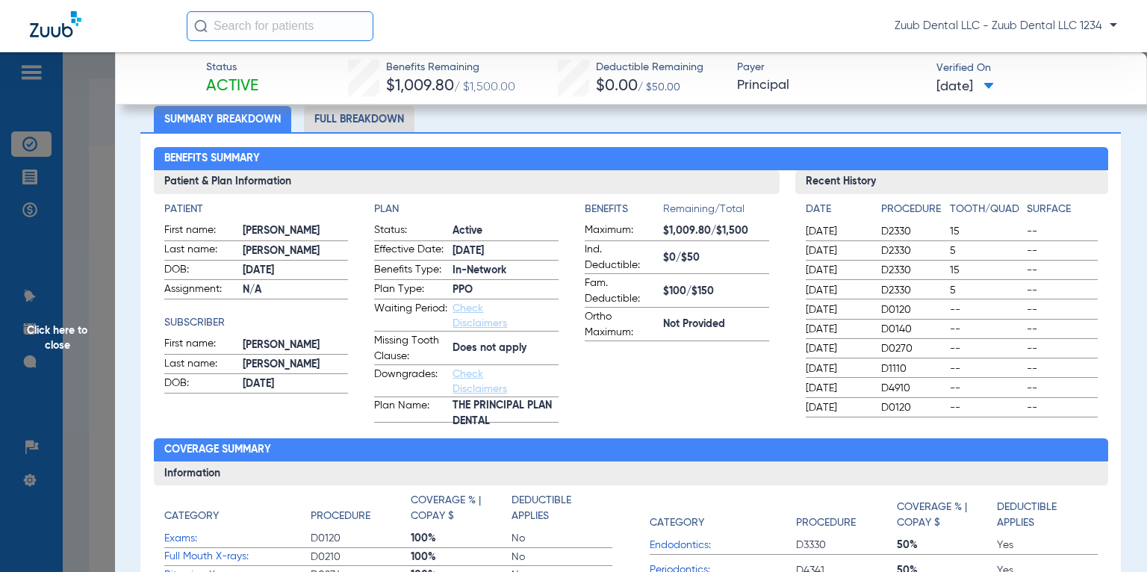
drag, startPoint x: 791, startPoint y: 217, endPoint x: 1017, endPoint y: 400, distance: 290.5
click at [1017, 400] on div "Date Procedure Tooth/Quad Surface [DATE] D2330 15 -- [DATE] D2330 5 -- [DATE] D…" at bounding box center [951, 305] width 313 height 223
click at [669, 408] on app-benefits-information "Benefits Remaining/Total Maximum: $1,009.80/$1,500 Ind. Deductible: $0/$50 Fam.…" at bounding box center [677, 312] width 184 height 221
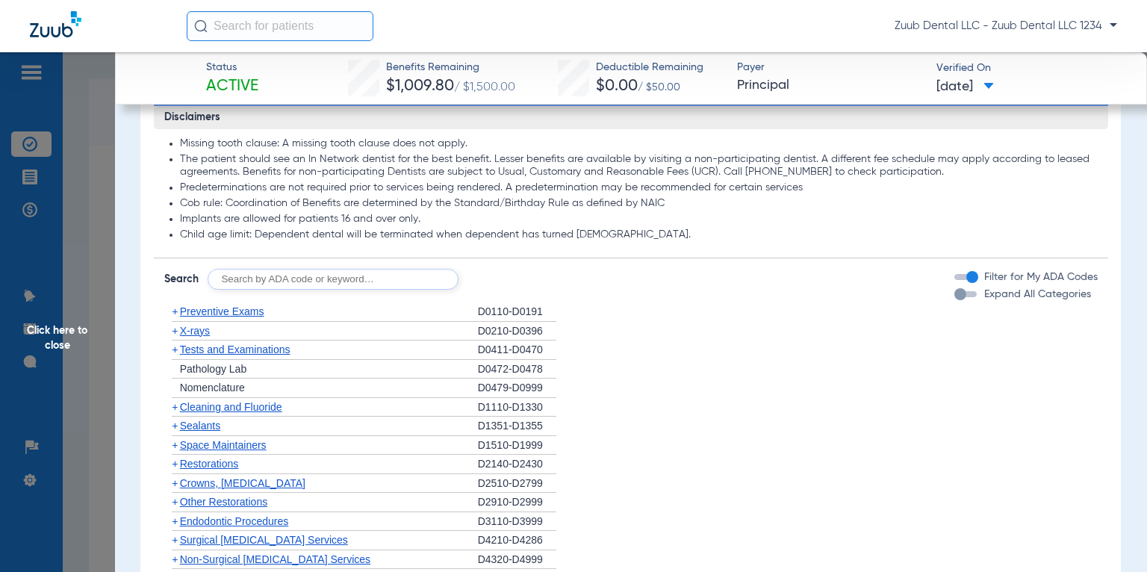
scroll to position [795, 0]
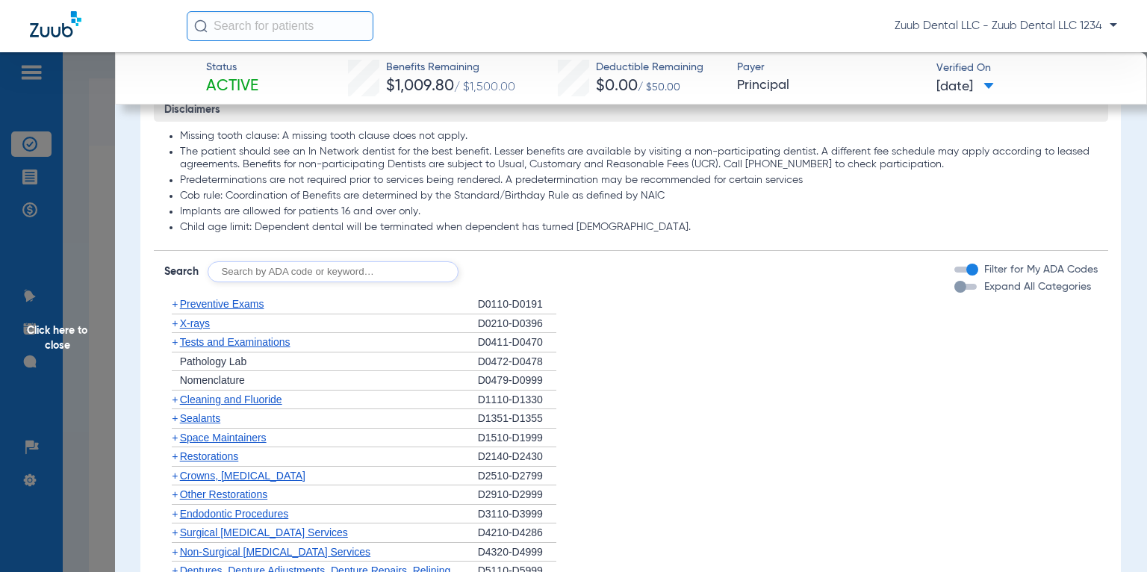
click at [180, 322] on span "X-rays" at bounding box center [195, 323] width 30 height 12
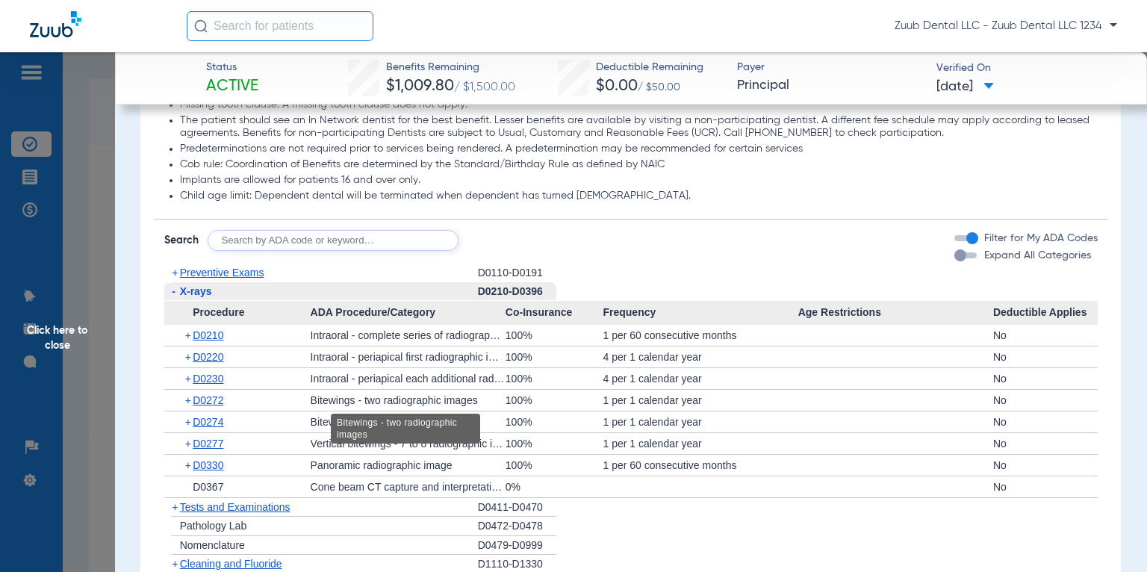
scroll to position [865, 0]
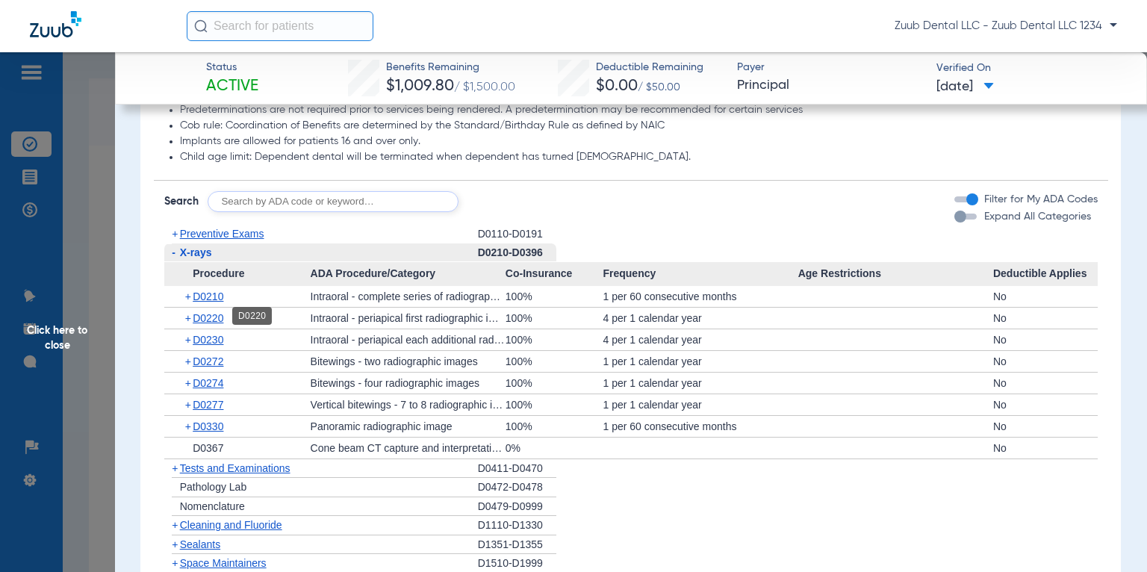
click at [211, 317] on span "D0220" at bounding box center [208, 318] width 31 height 12
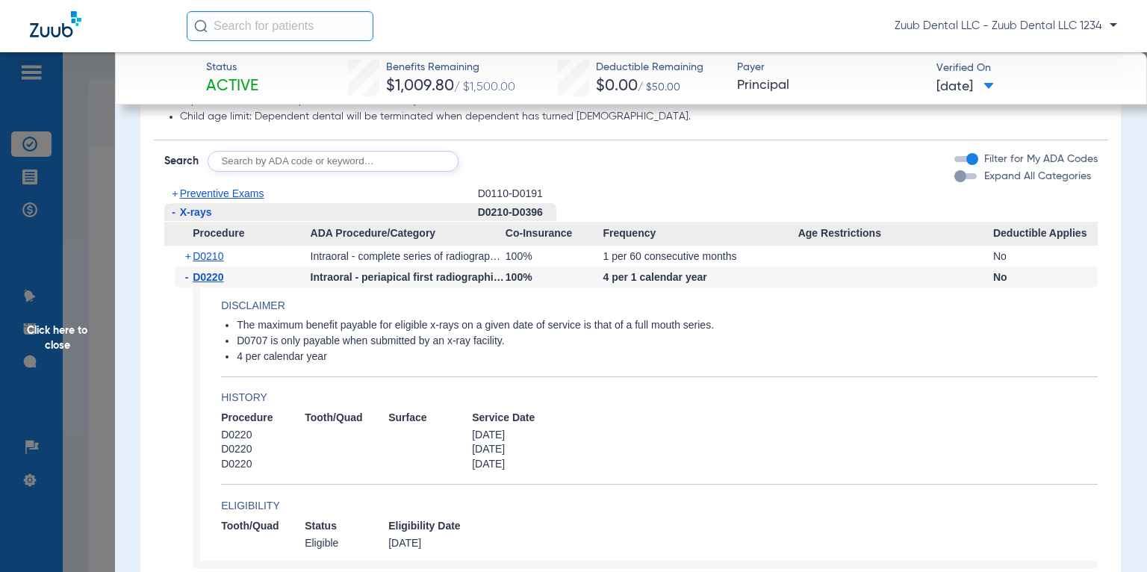
scroll to position [898, 0]
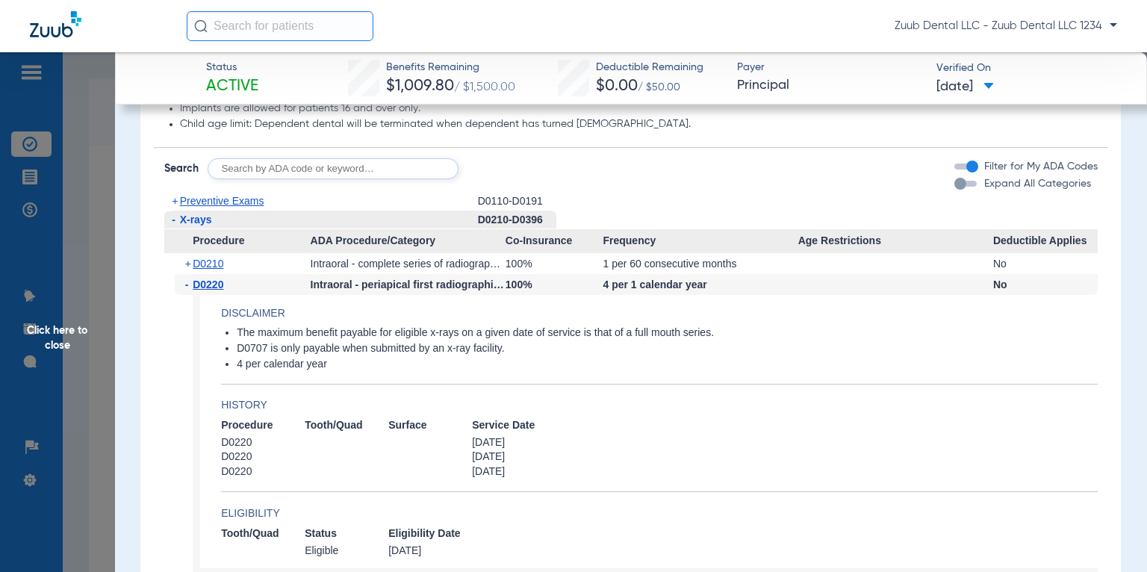
click at [331, 168] on input "text" at bounding box center [333, 168] width 251 height 21
type input "D2330"
click button "Search" at bounding box center [514, 168] width 59 height 21
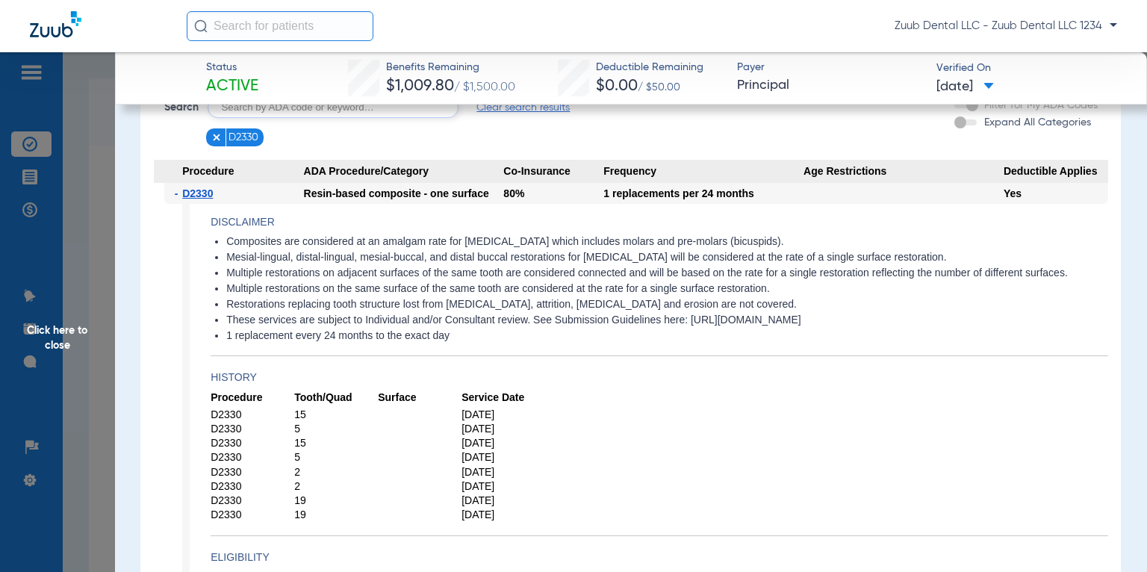
scroll to position [966, 0]
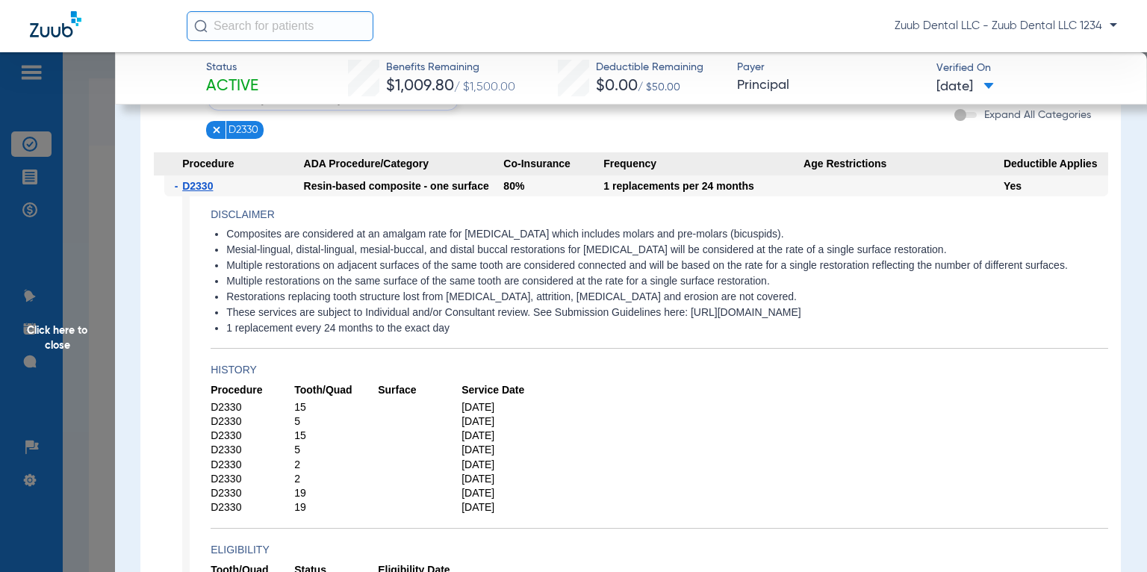
drag, startPoint x: 222, startPoint y: 231, endPoint x: 816, endPoint y: 241, distance: 594.6
click at [816, 241] on ul "Composites are considered at an amalgam rate for [MEDICAL_DATA] which includes …" at bounding box center [660, 282] width 898 height 108
click at [469, 349] on app-disclaimers "Composites are considered at an amalgam rate for [MEDICAL_DATA] which includes …" at bounding box center [660, 288] width 898 height 121
drag, startPoint x: 466, startPoint y: 347, endPoint x: 202, endPoint y: 215, distance: 295.3
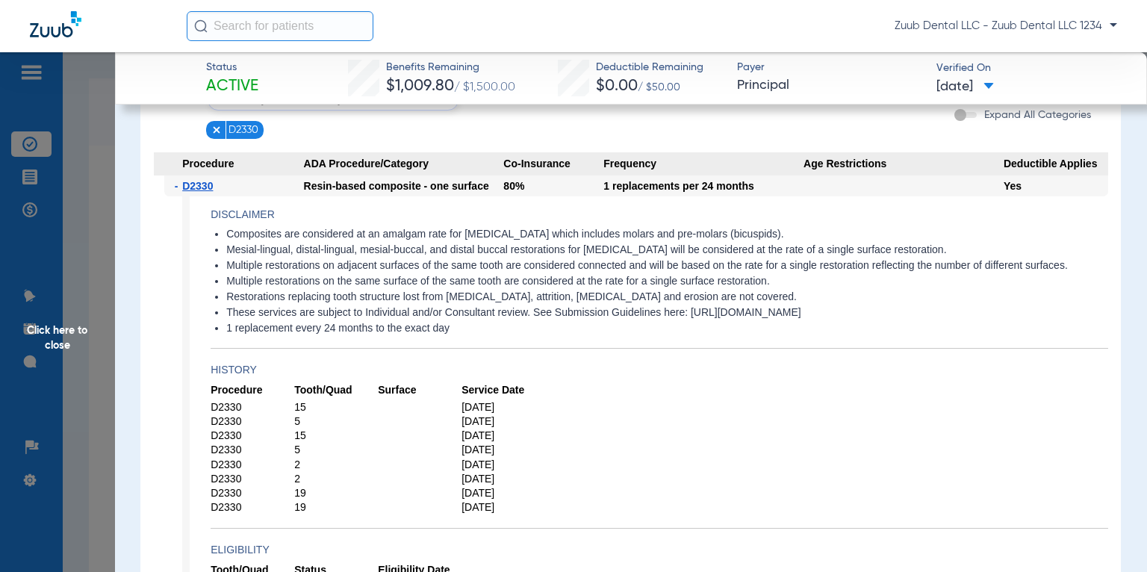
scroll to position [884, 0]
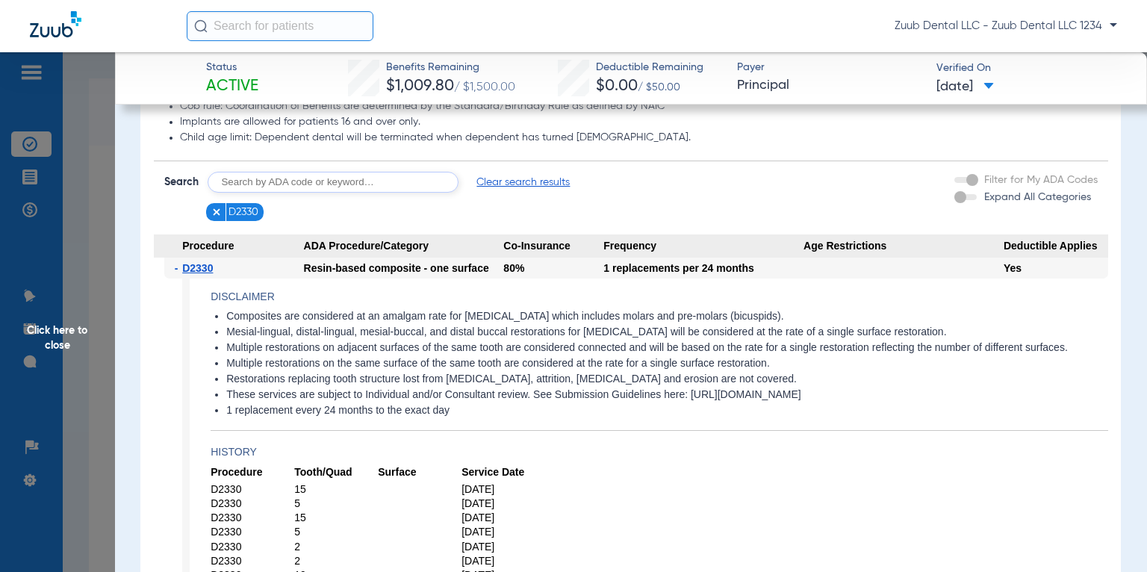
click at [211, 208] on img at bounding box center [216, 212] width 10 height 10
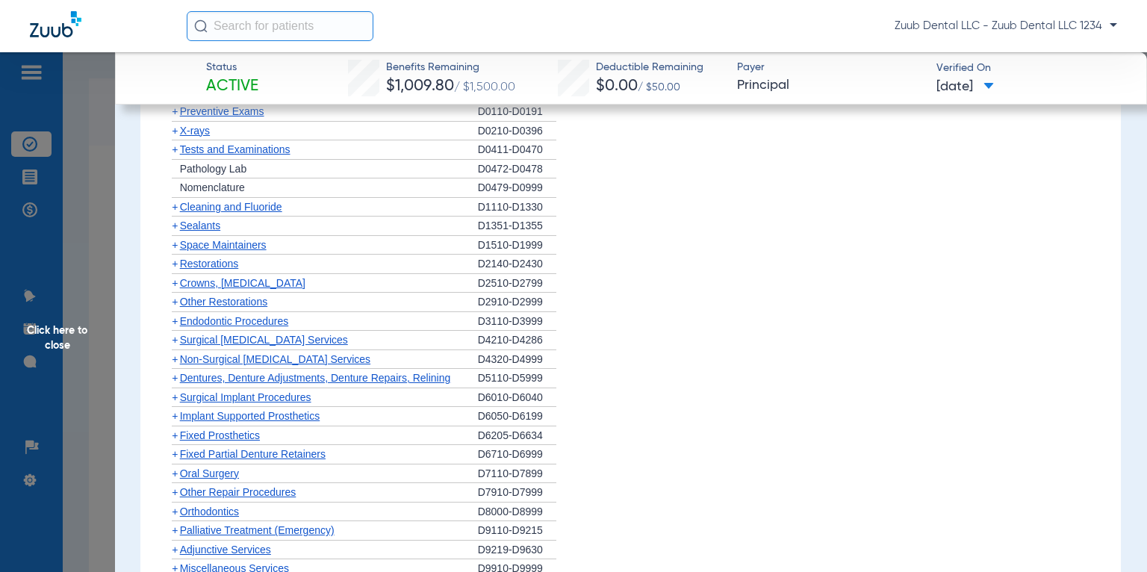
scroll to position [1046, 0]
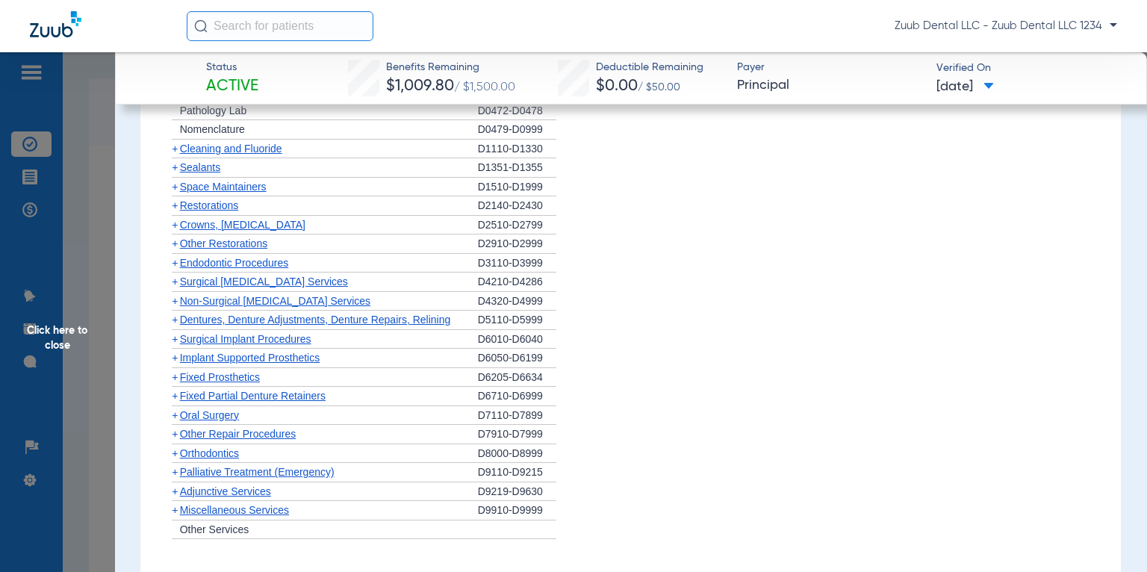
click at [194, 333] on span "Surgical Implant Procedures" at bounding box center [245, 339] width 131 height 12
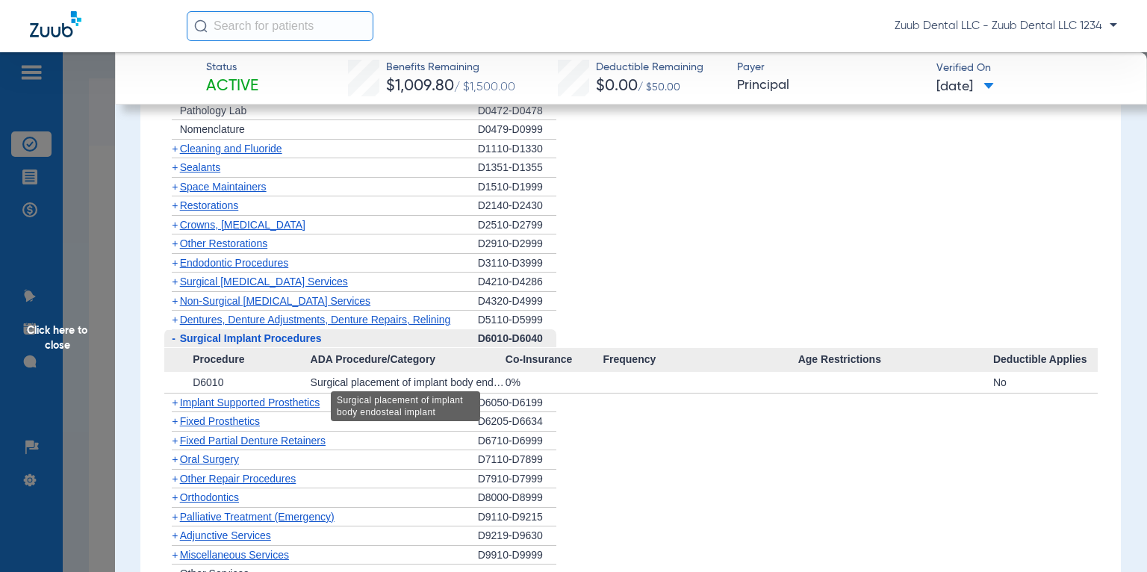
drag, startPoint x: 198, startPoint y: 373, endPoint x: 437, endPoint y: 371, distance: 239.0
click at [437, 372] on div "+ D6010 Surgical placement of implant body endosteal implant 0% No" at bounding box center [631, 382] width 934 height 21
drag, startPoint x: 474, startPoint y: 372, endPoint x: 499, endPoint y: 374, distance: 24.7
click at [485, 373] on div "Surgical placement of implant body endosteal implant" at bounding box center [408, 382] width 195 height 21
click at [500, 374] on div "Surgical placement of implant body endosteal implant" at bounding box center [408, 382] width 195 height 21
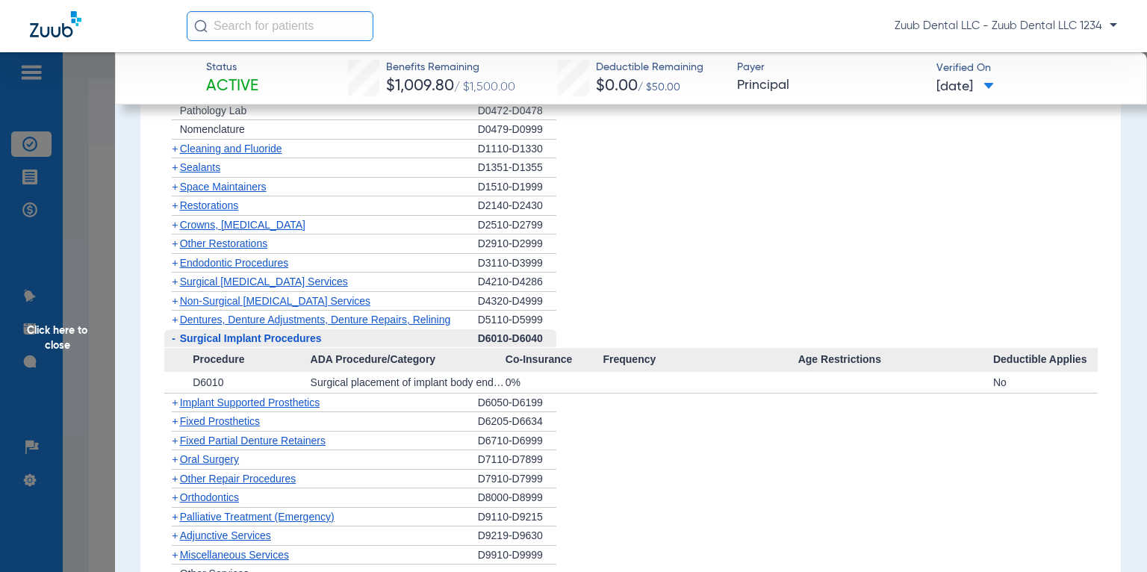
drag, startPoint x: 521, startPoint y: 376, endPoint x: 189, endPoint y: 376, distance: 331.6
click at [189, 376] on div "+ D6010 Surgical placement of implant body endosteal implant 0% No" at bounding box center [631, 382] width 934 height 21
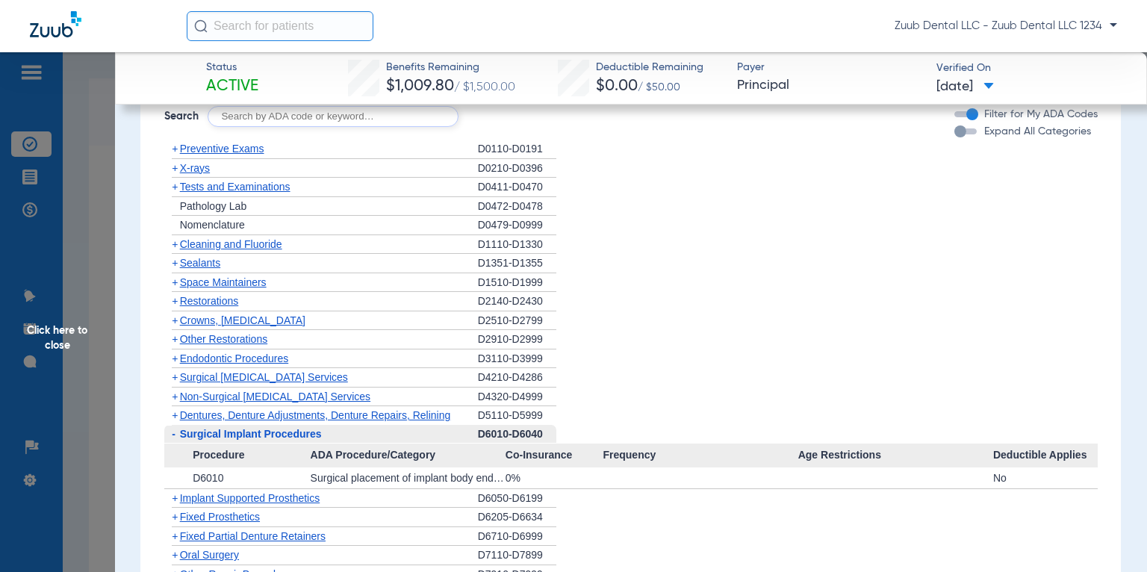
scroll to position [934, 0]
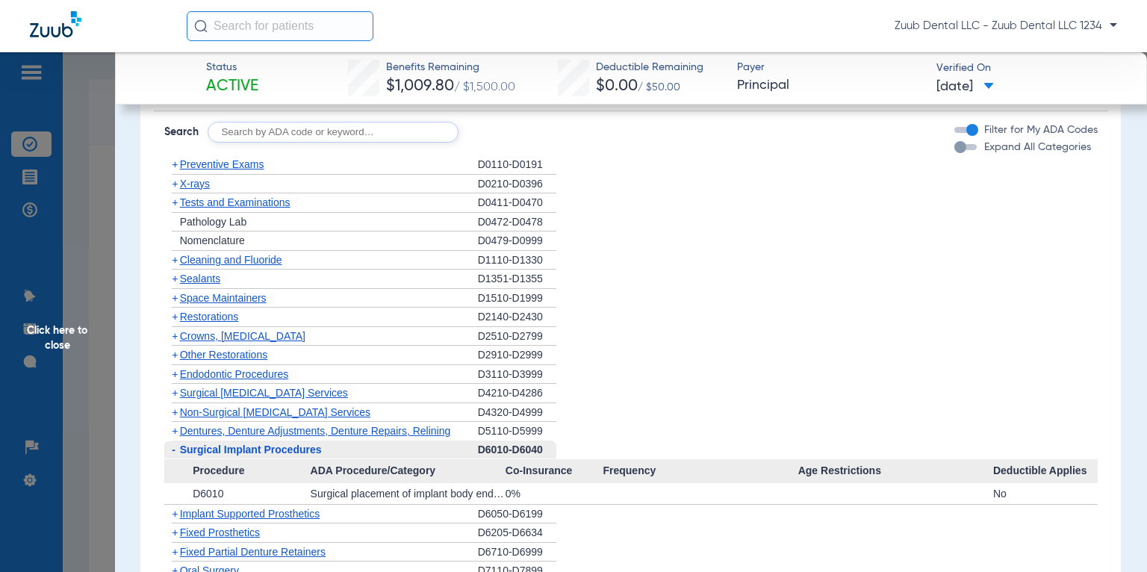
click at [972, 124] on div "Filter for My ADA Codes" at bounding box center [1026, 130] width 143 height 16
click at [966, 127] on div "button" at bounding box center [972, 130] width 12 height 12
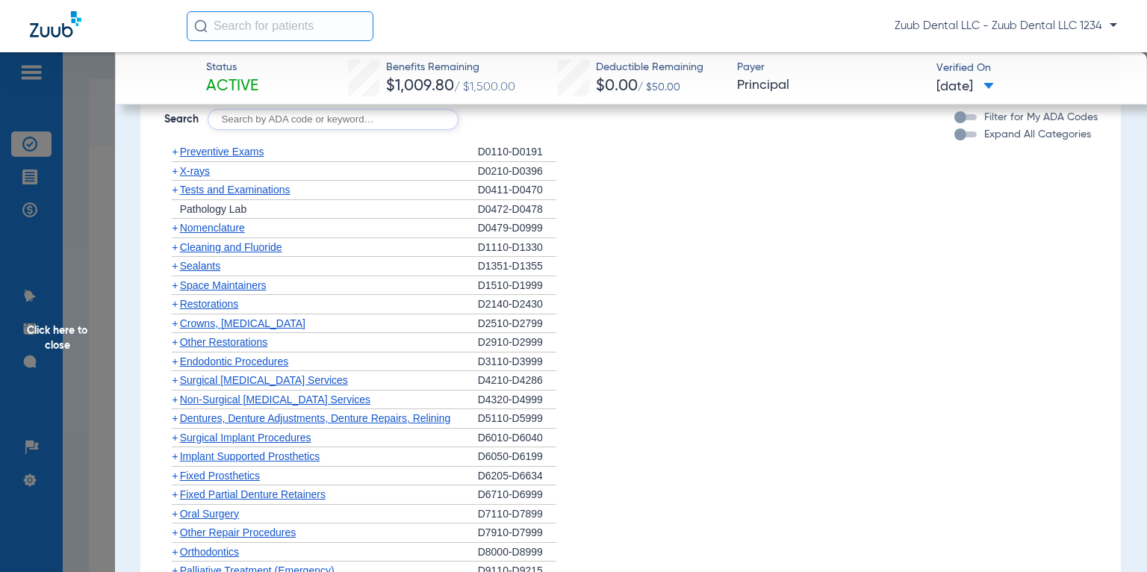
scroll to position [962, 0]
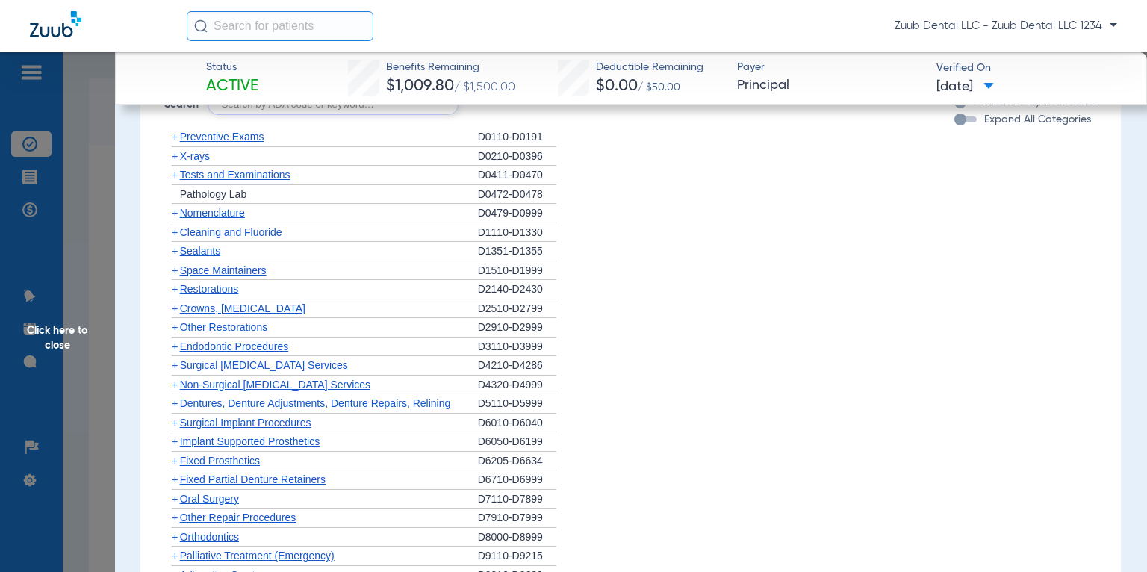
click at [238, 417] on span "Surgical Implant Procedures" at bounding box center [245, 423] width 131 height 12
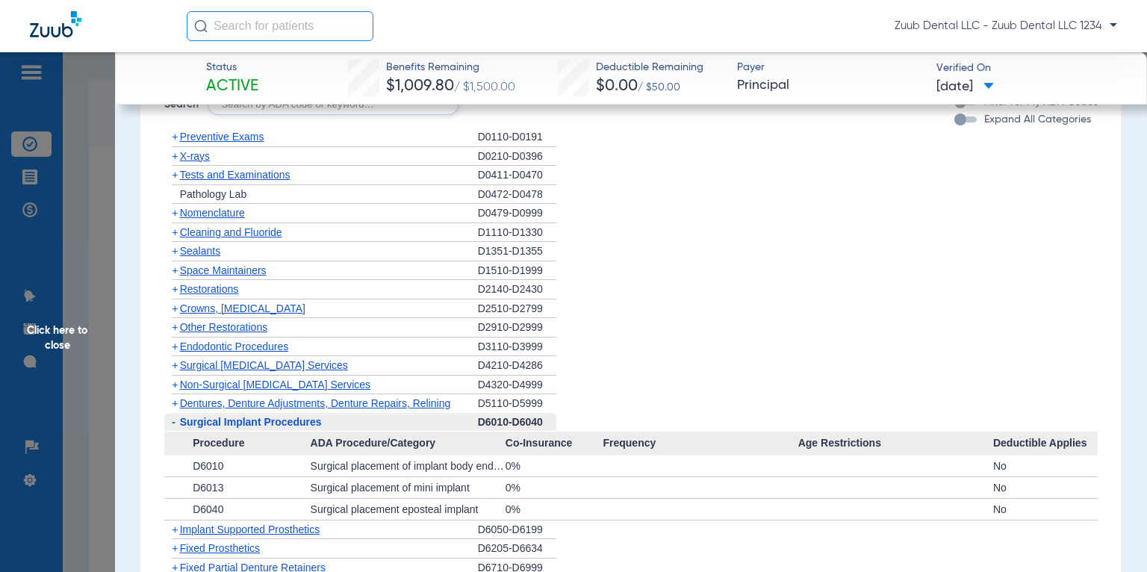
scroll to position [1121, 0]
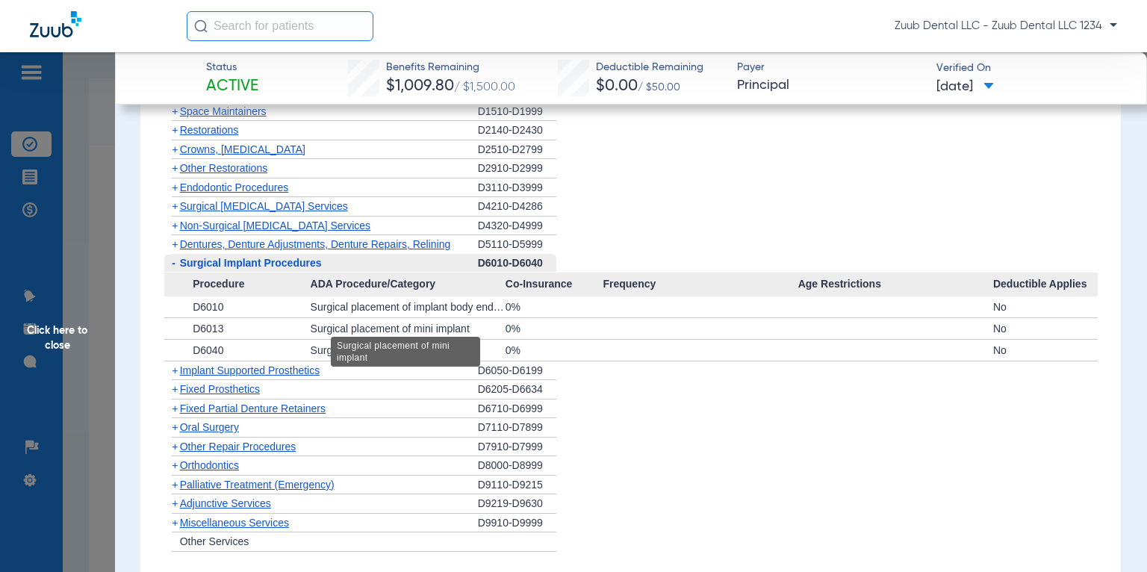
drag, startPoint x: 195, startPoint y: 297, endPoint x: 466, endPoint y: 329, distance: 273.0
click at [466, 329] on app-category-list-item "Procedure ADA Procedure/Category Co-Insurance Frequency Age Restrictions Deduct…" at bounding box center [631, 317] width 934 height 89
click at [523, 340] on div "0%" at bounding box center [555, 350] width 98 height 21
click at [619, 400] on li "+ Fixed Partial Denture Retainers D6710-D6999" at bounding box center [631, 409] width 934 height 19
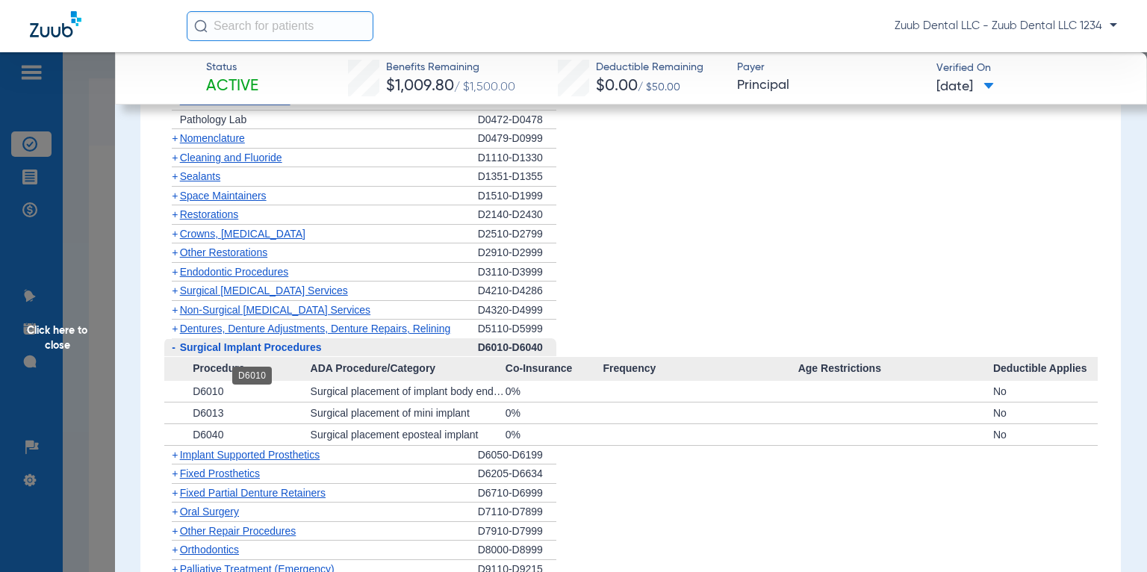
scroll to position [1045, 0]
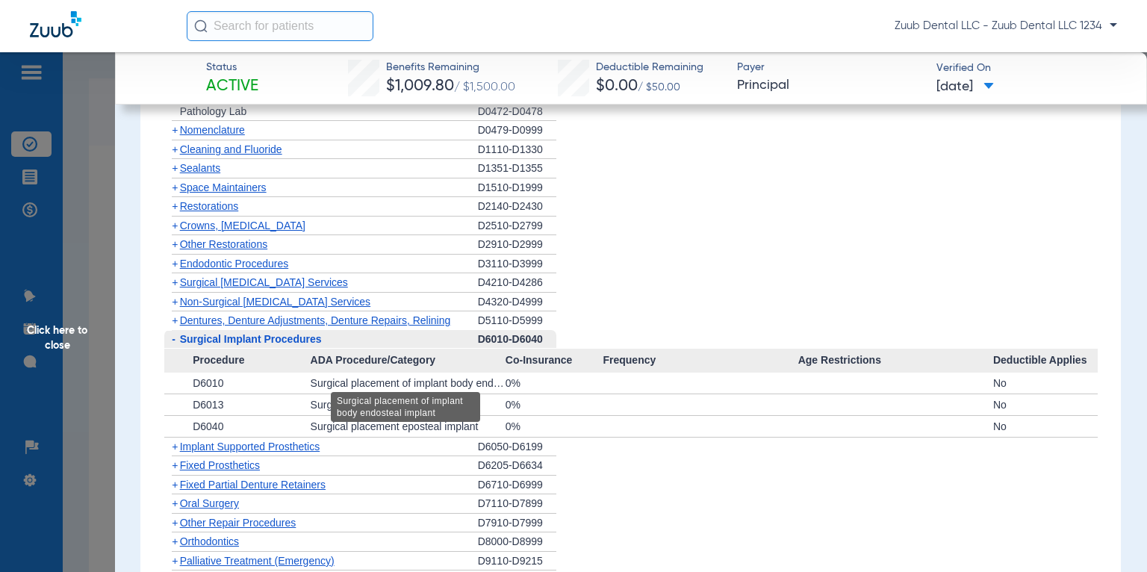
drag, startPoint x: 197, startPoint y: 373, endPoint x: 409, endPoint y: 375, distance: 211.4
click at [409, 375] on div "+ D6010 Surgical placement of implant body endosteal implant 0% No" at bounding box center [631, 383] width 934 height 21
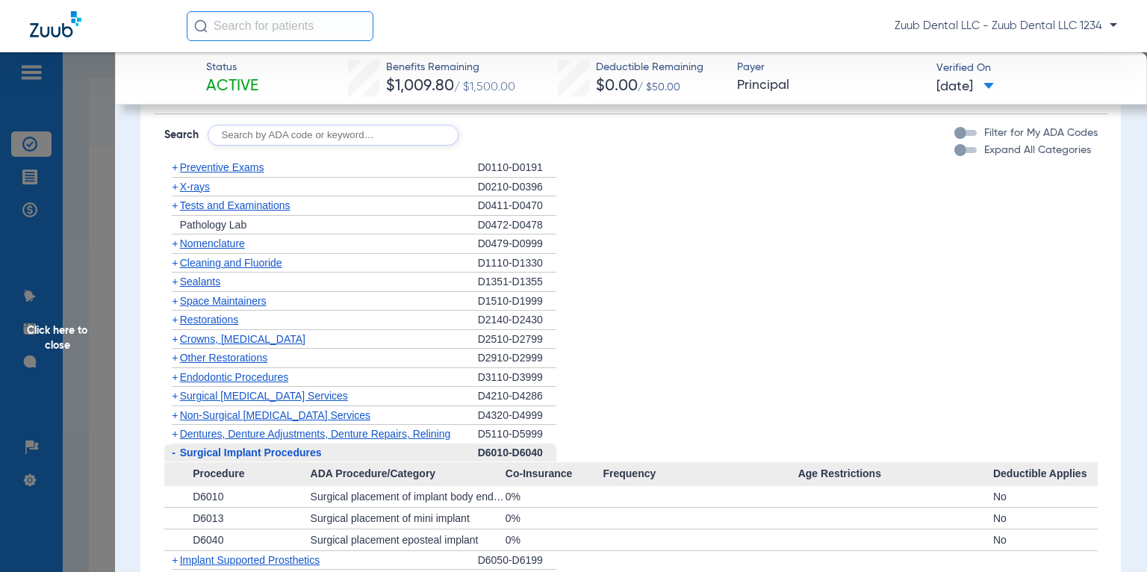
scroll to position [923, 0]
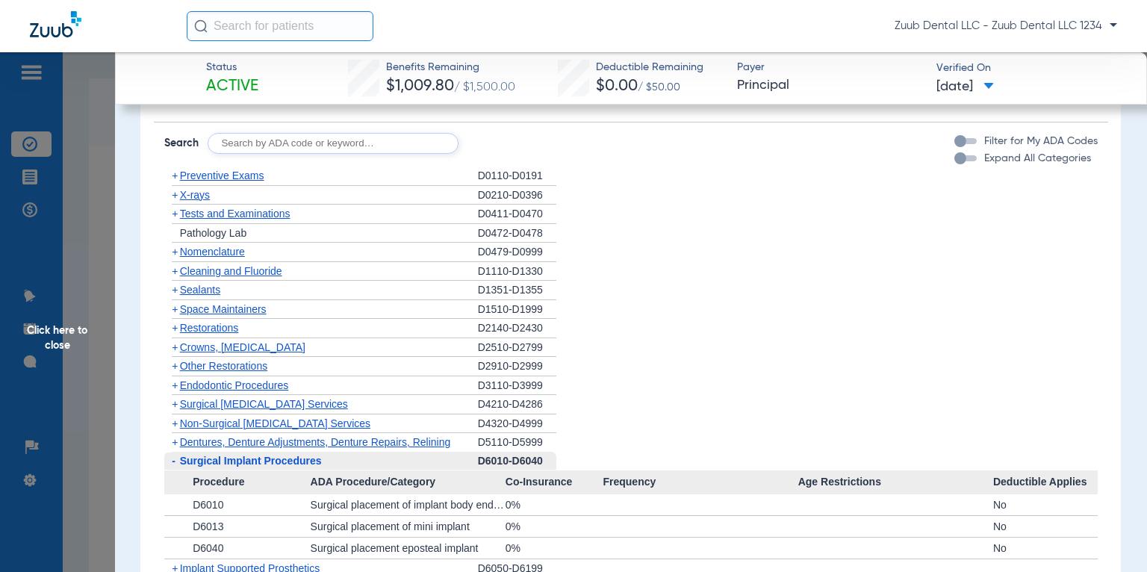
click at [203, 190] on span "X-rays" at bounding box center [195, 195] width 30 height 12
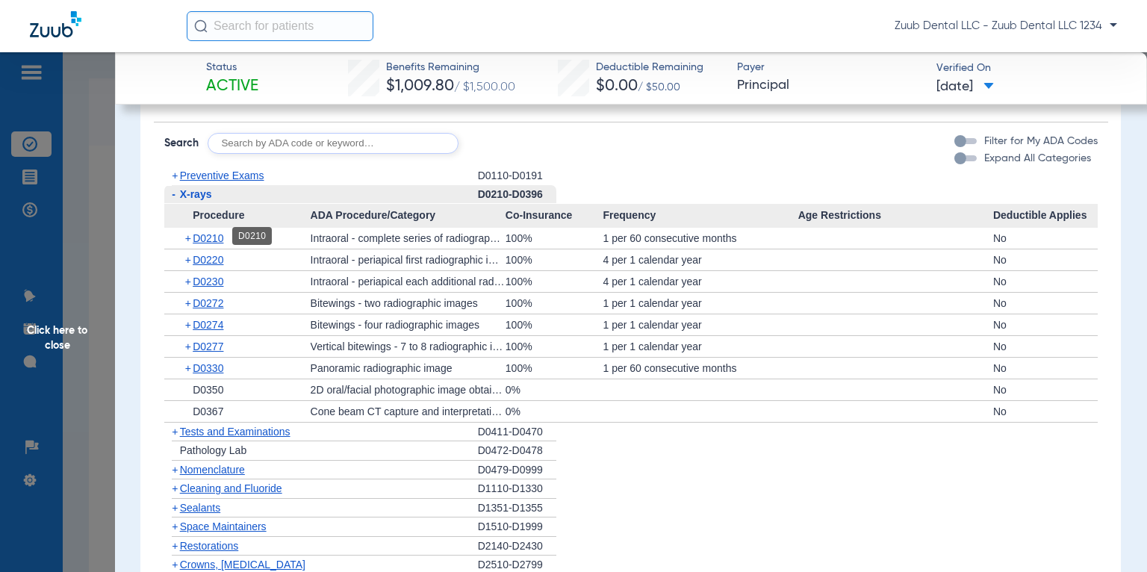
click at [199, 238] on span "D0210" at bounding box center [208, 238] width 31 height 12
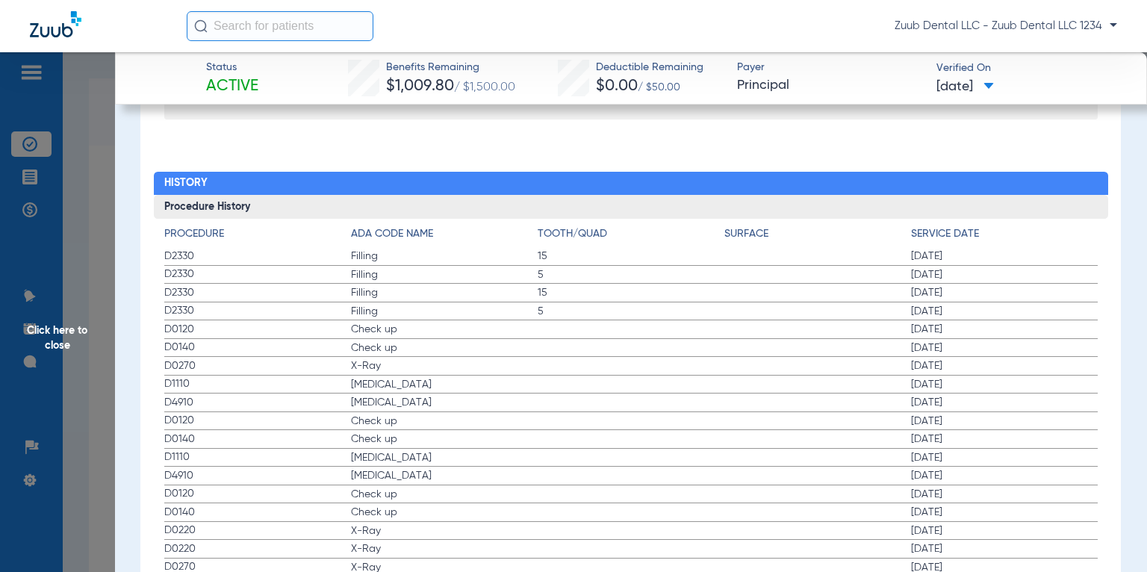
scroll to position [2253, 0]
